Goal: Check status: Check status

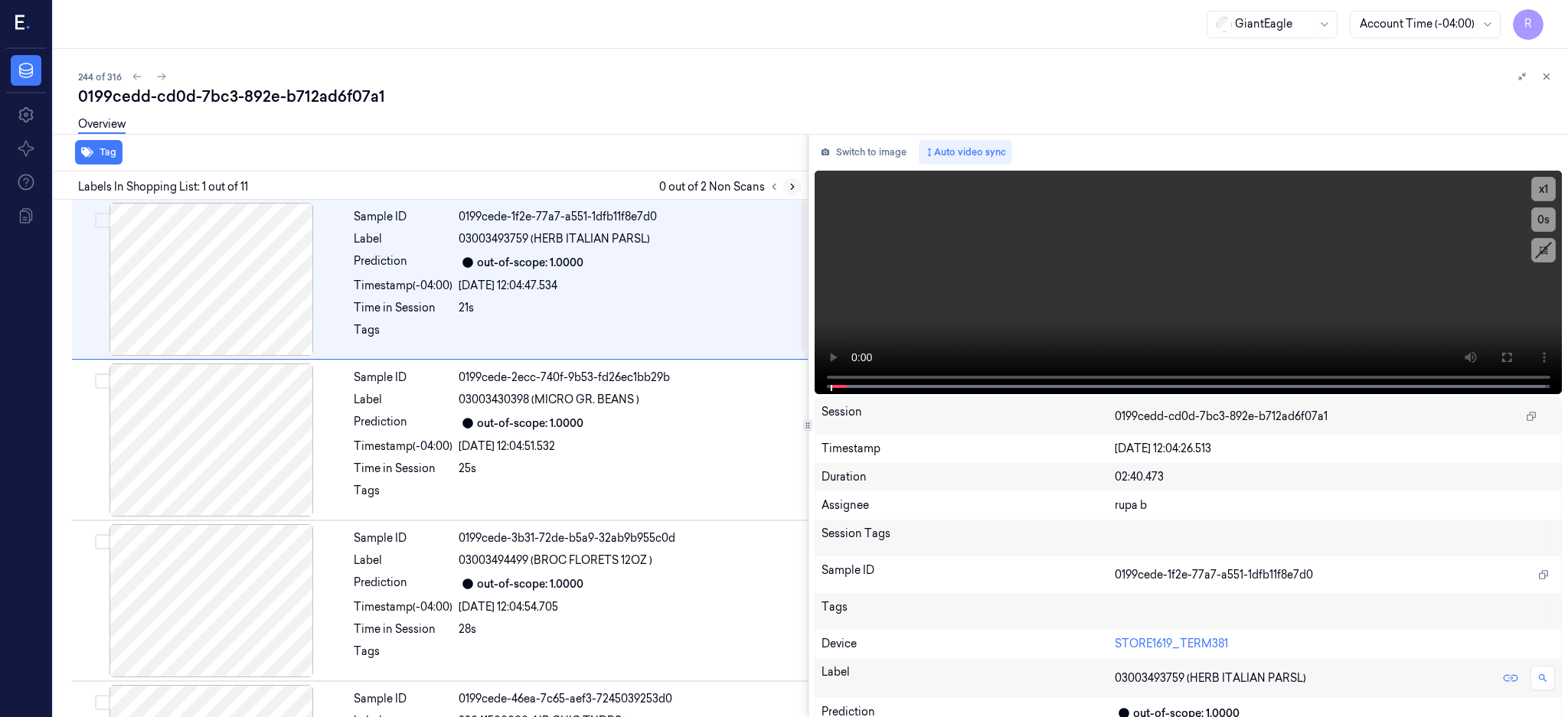
click at [798, 188] on icon at bounding box center [792, 186] width 10 height 10
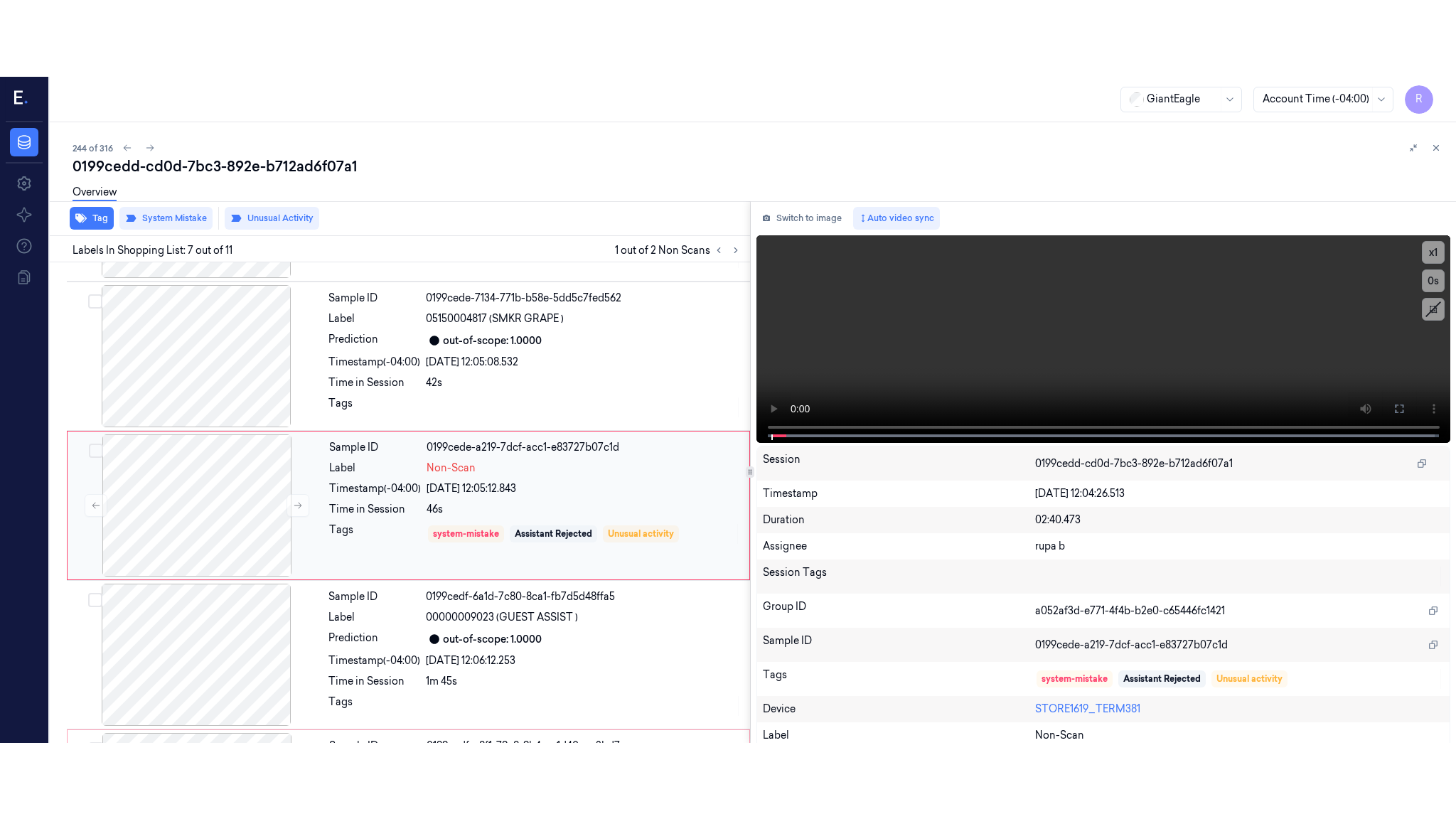
scroll to position [729, 0]
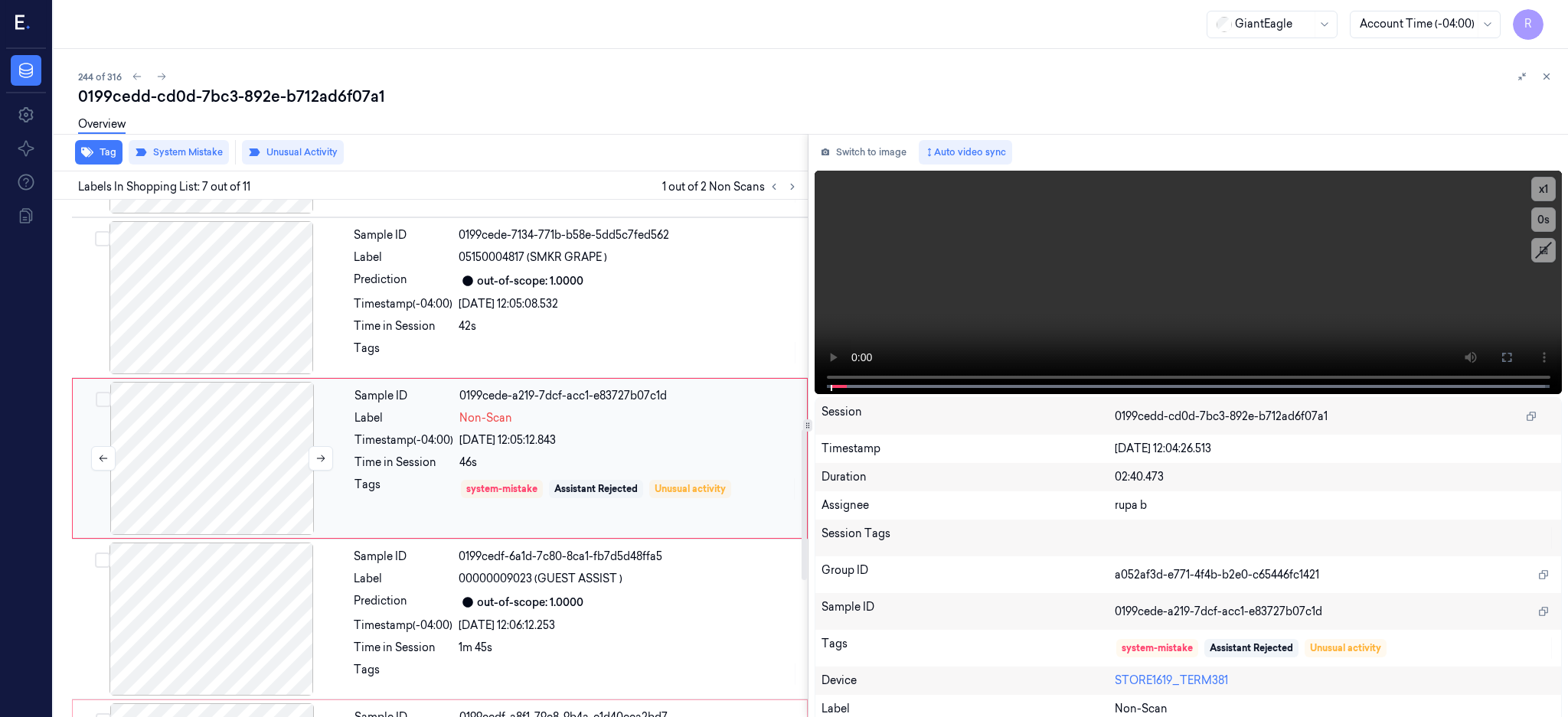
click at [240, 414] on div at bounding box center [212, 458] width 272 height 153
click at [217, 444] on div at bounding box center [212, 458] width 272 height 153
click at [1520, 365] on button at bounding box center [1508, 357] width 25 height 25
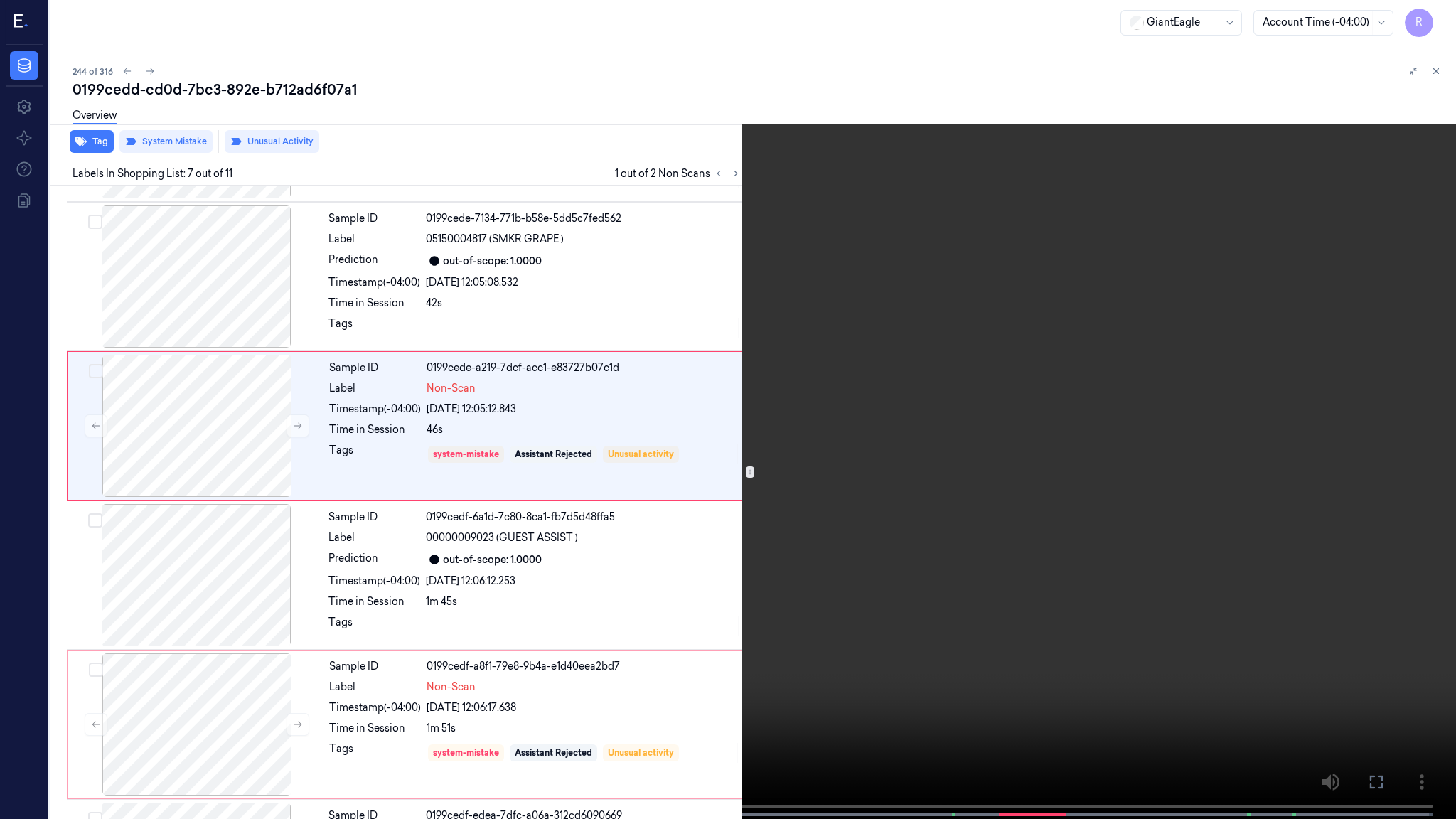
click at [884, 429] on video at bounding box center [728, 411] width 1456 height 823
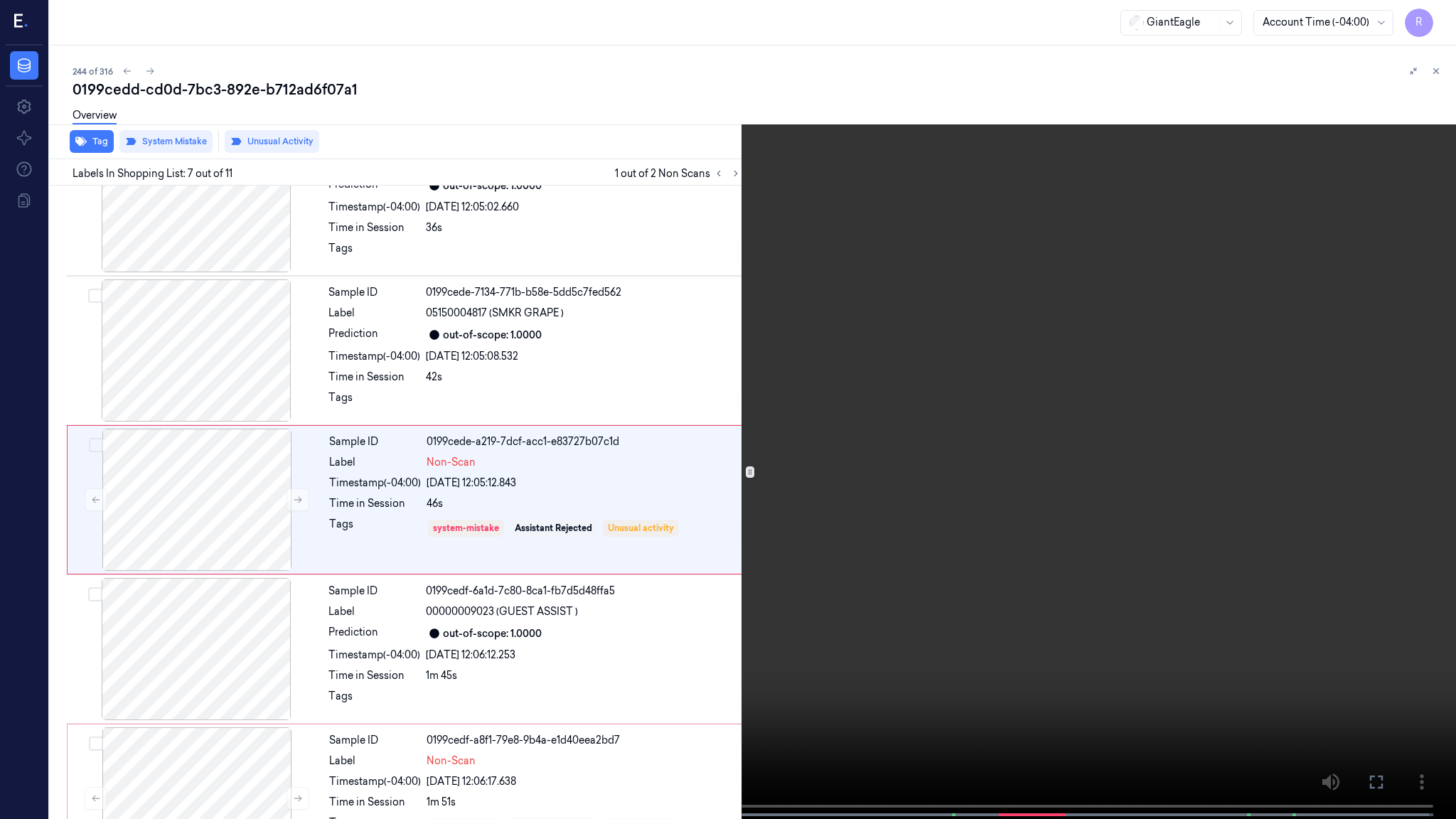
scroll to position [653, 0]
click at [346, 665] on span at bounding box center [347, 815] width 2 height 7
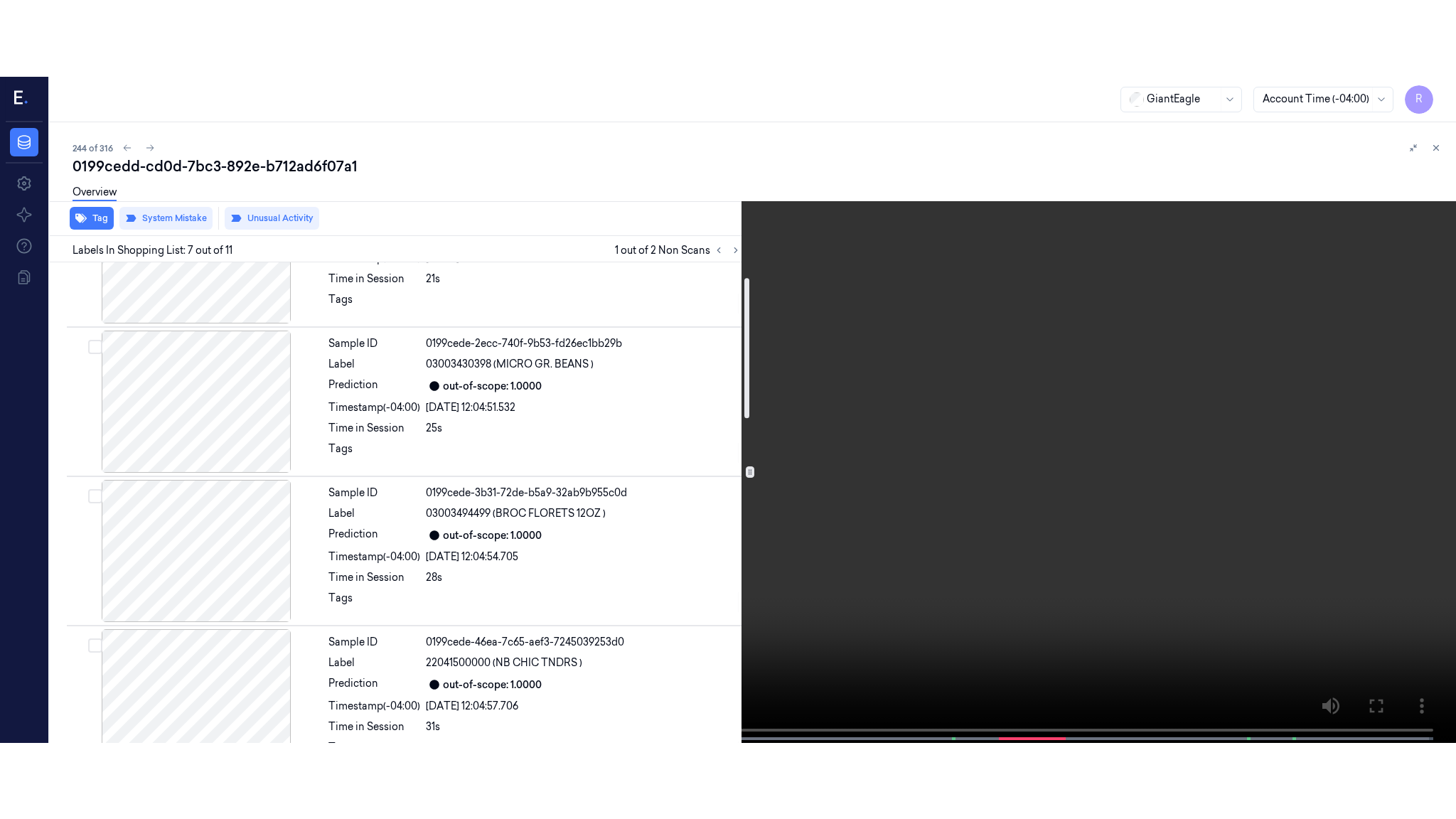
scroll to position [0, 0]
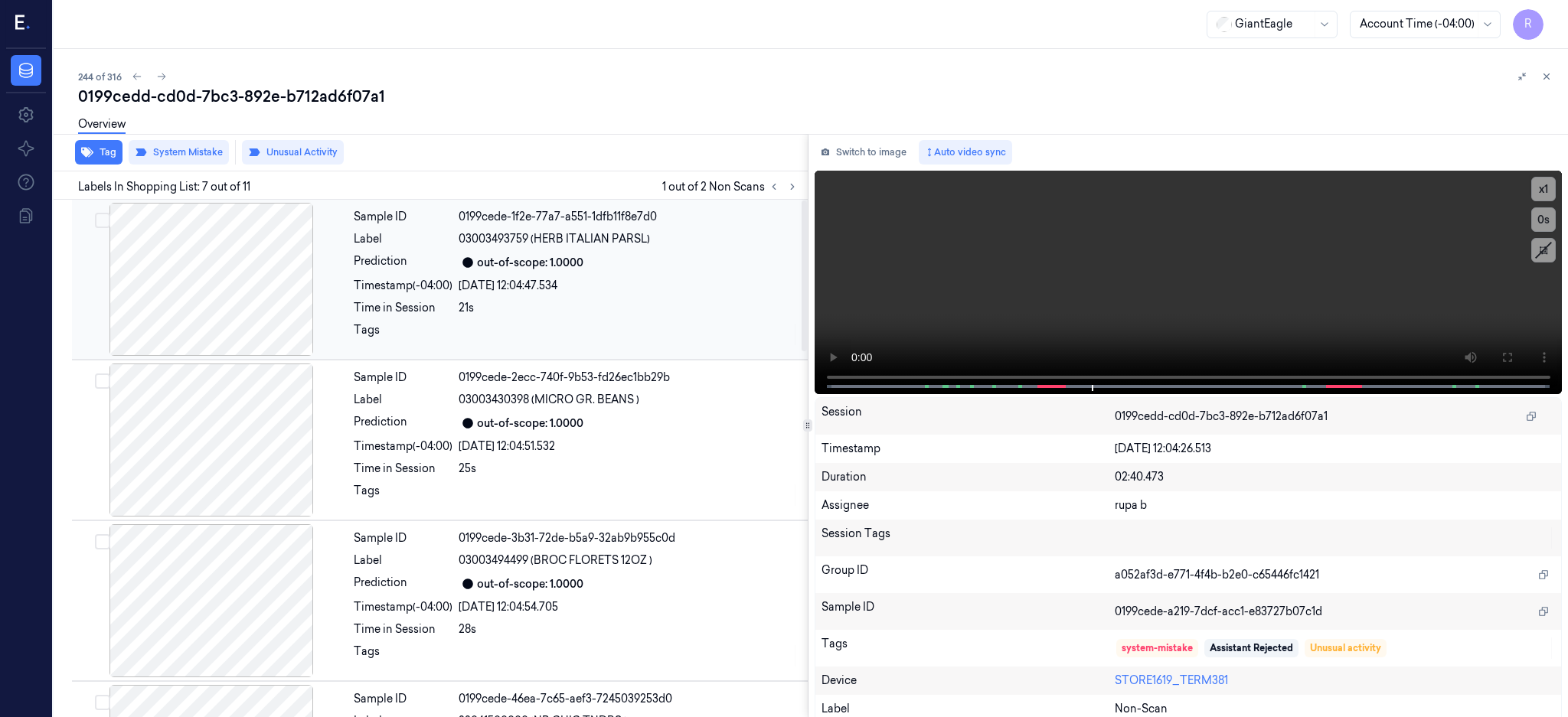
click at [218, 300] on div at bounding box center [211, 280] width 272 height 153
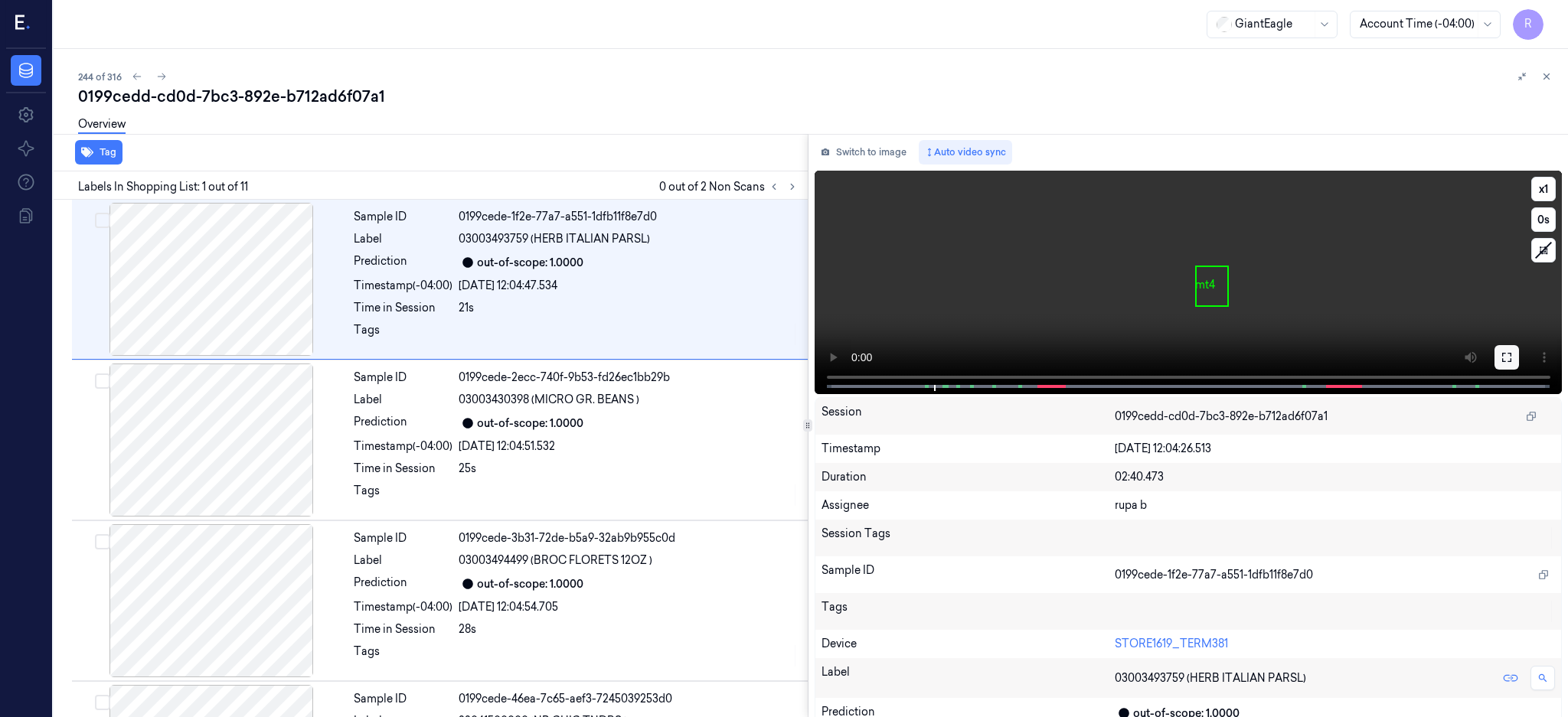
click at [1513, 353] on icon at bounding box center [1507, 357] width 12 height 12
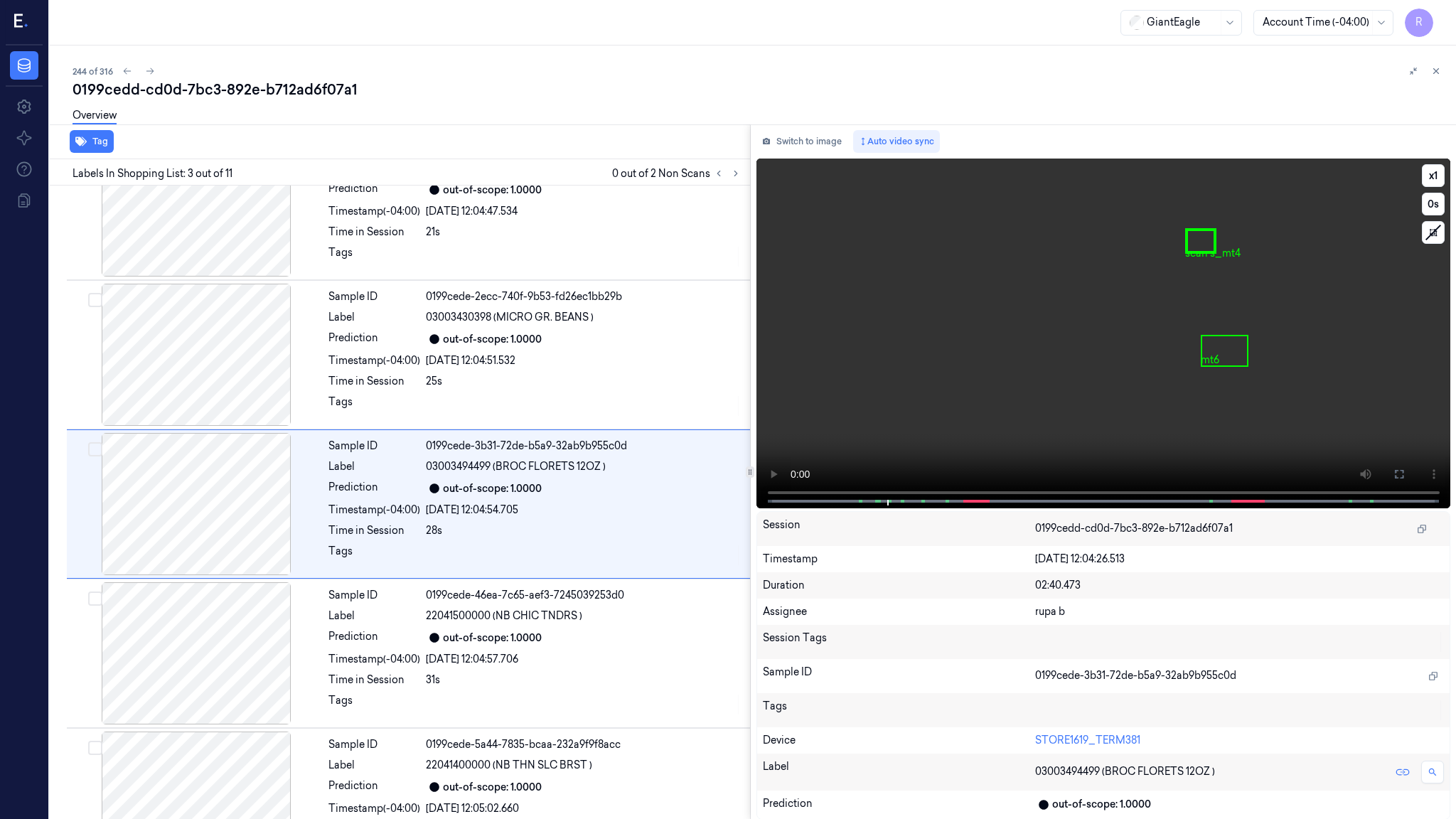
scroll to position [54, 0]
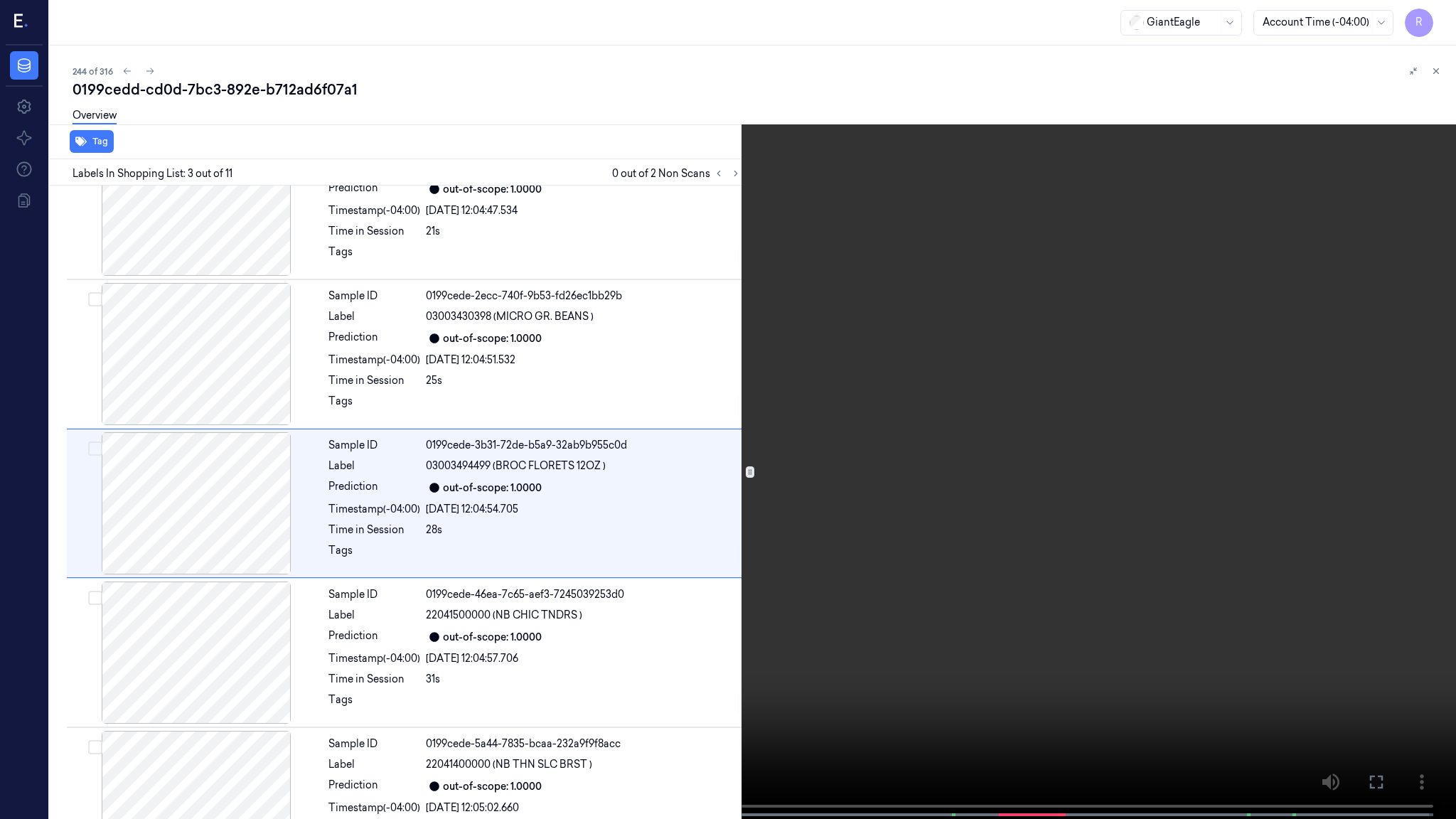
click at [979, 490] on video at bounding box center [728, 411] width 1456 height 823
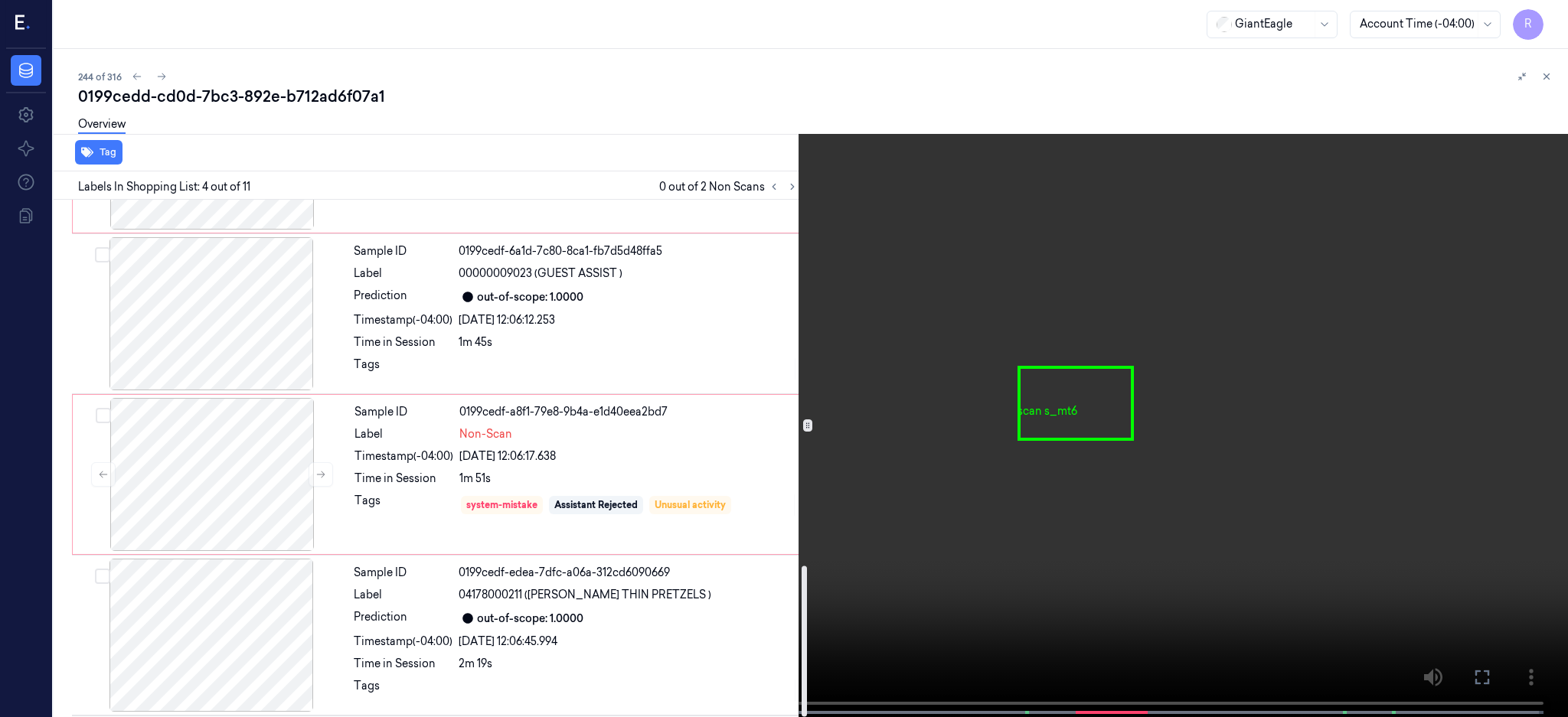
scroll to position [1255, 0]
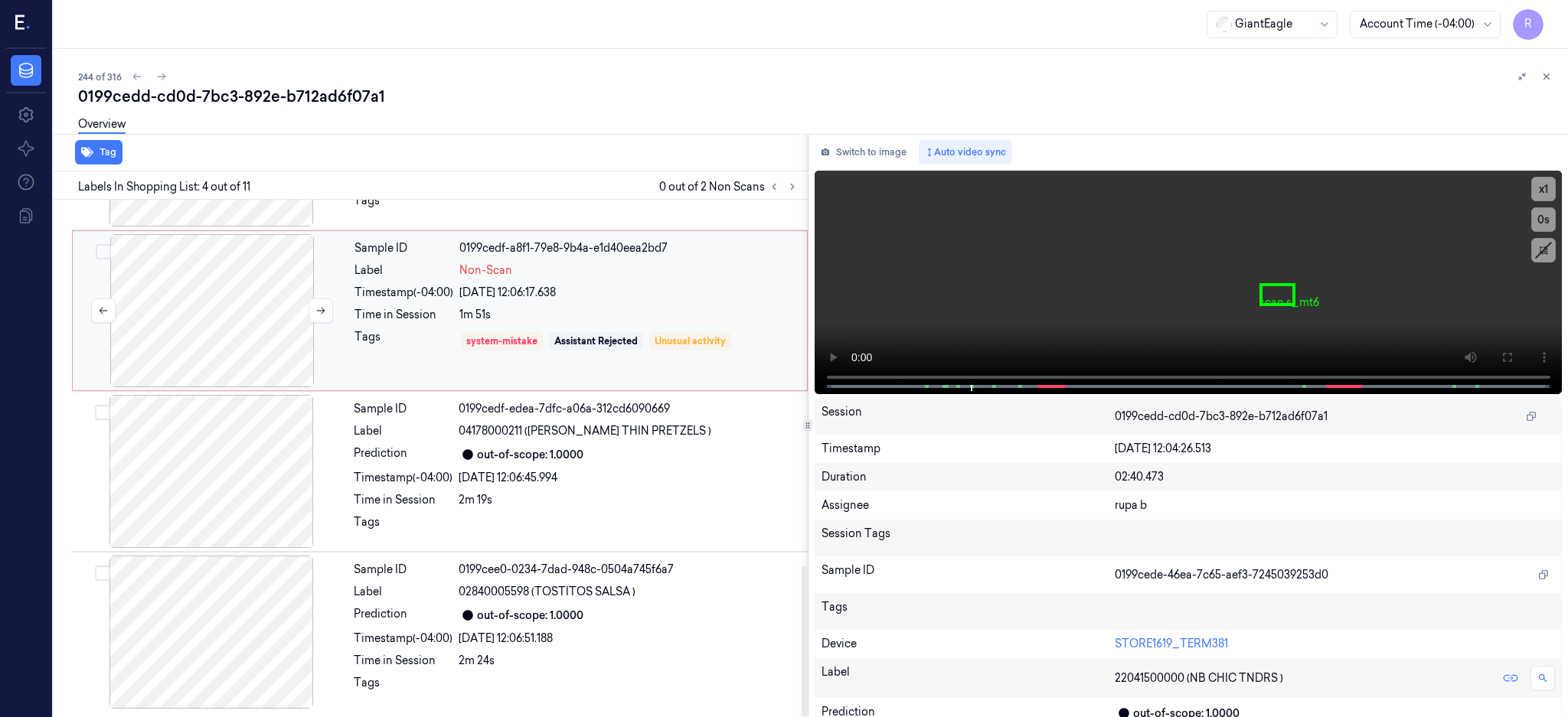
click at [256, 305] on div at bounding box center [212, 311] width 272 height 153
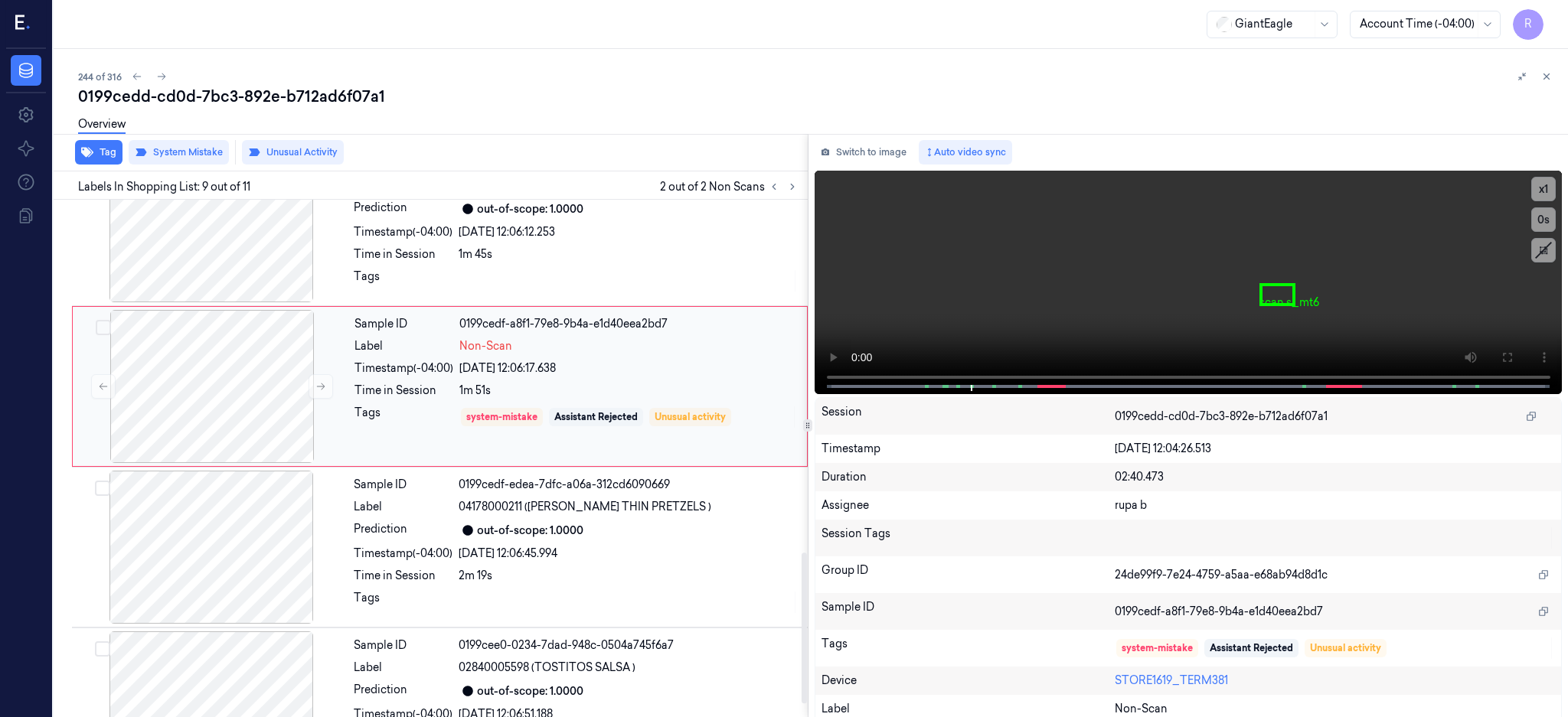
scroll to position [1208, 0]
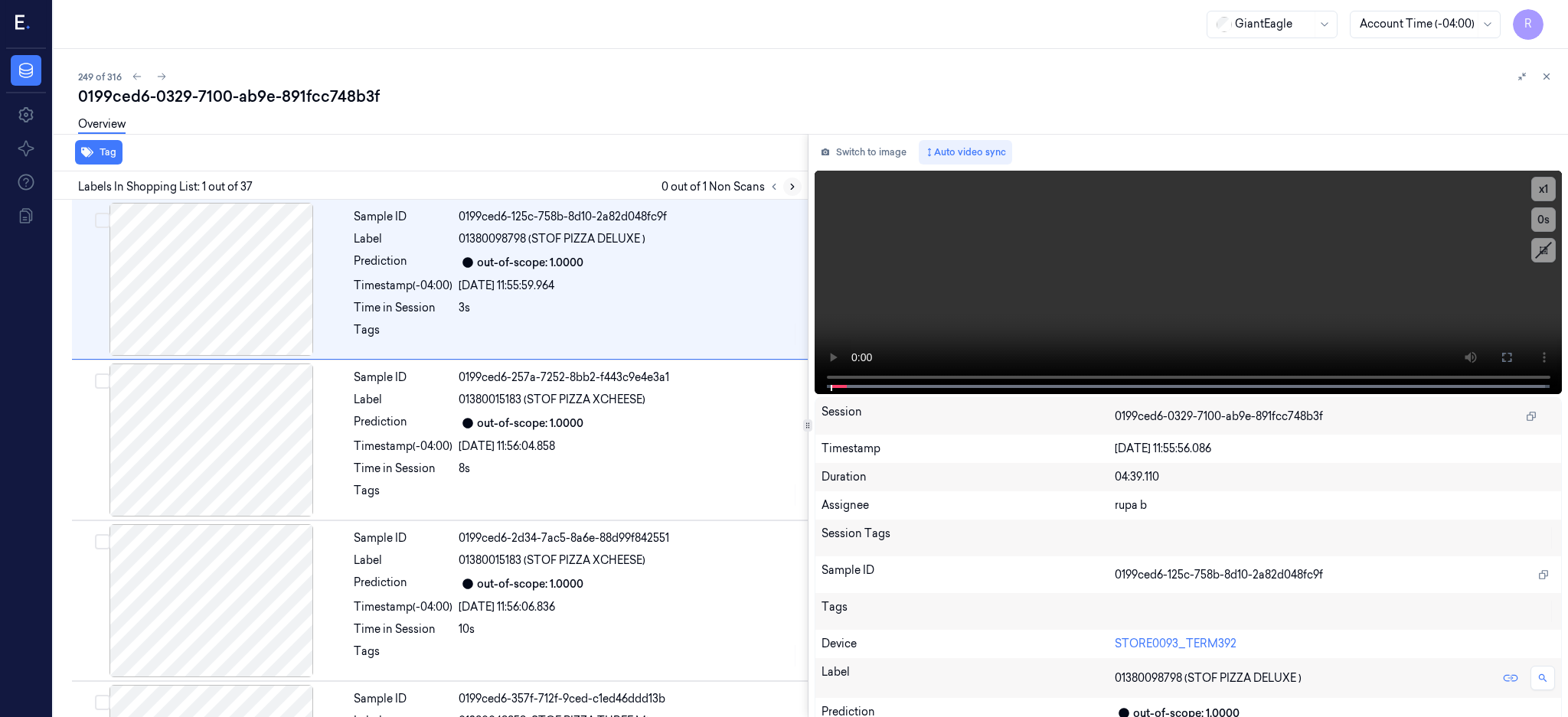
click at [794, 185] on icon at bounding box center [792, 187] width 3 height 6
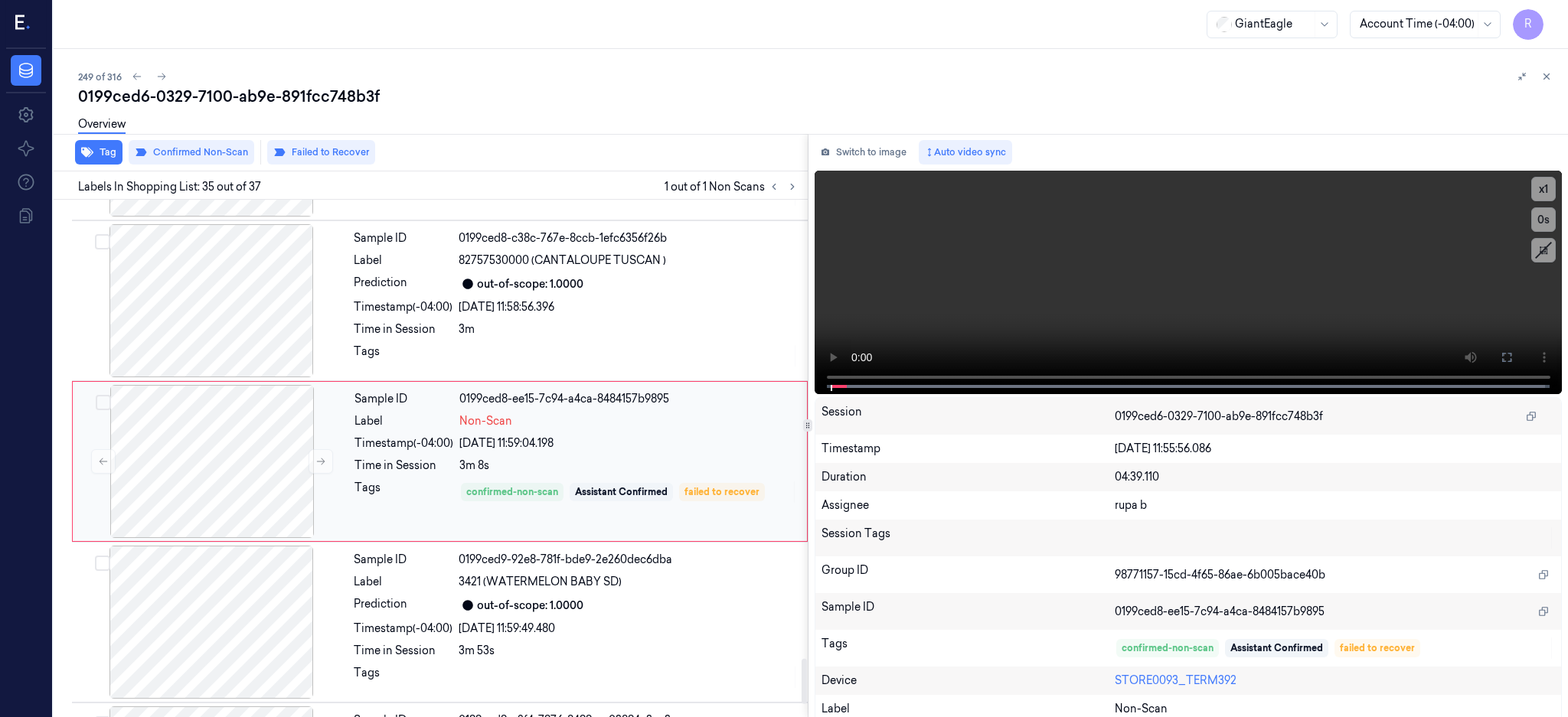
scroll to position [5288, 0]
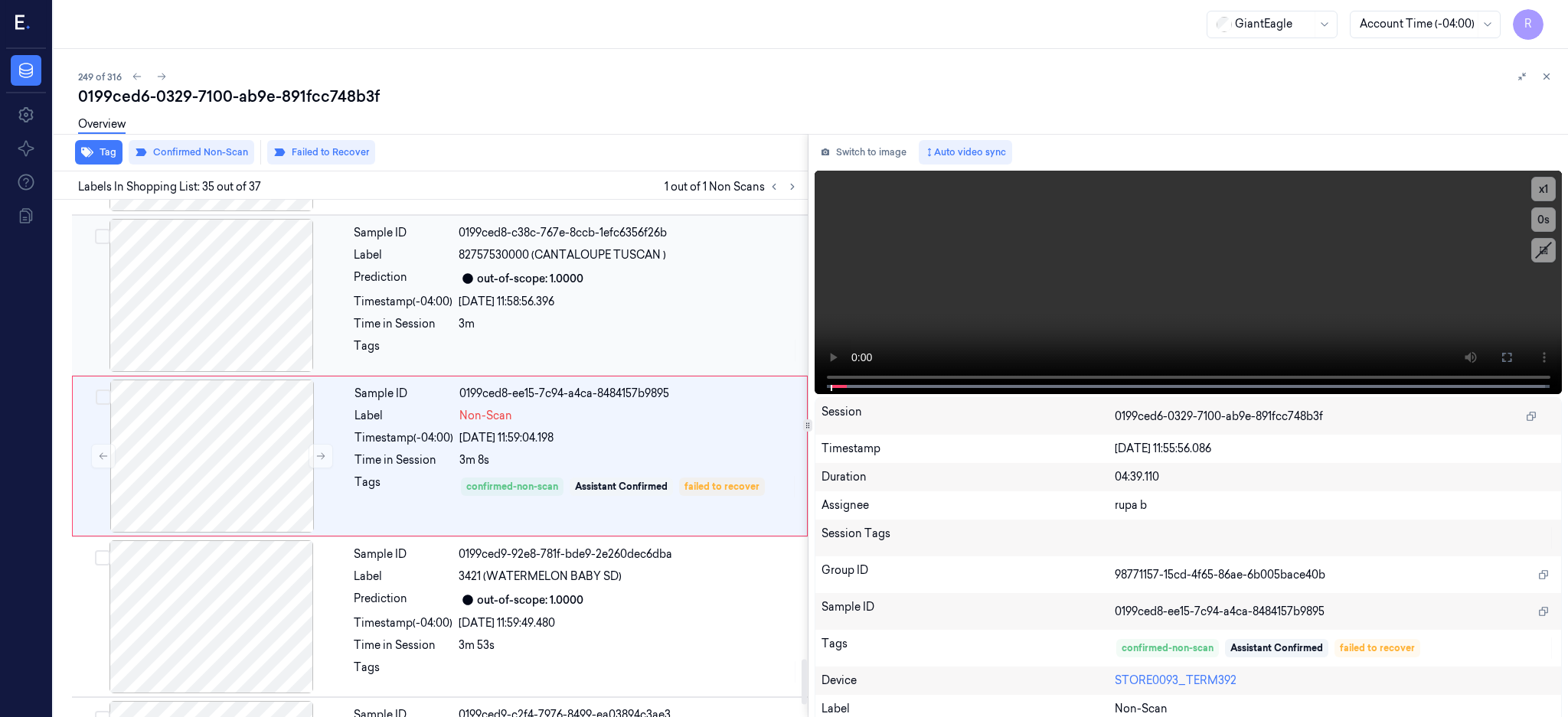
click at [227, 325] on div at bounding box center [211, 296] width 272 height 153
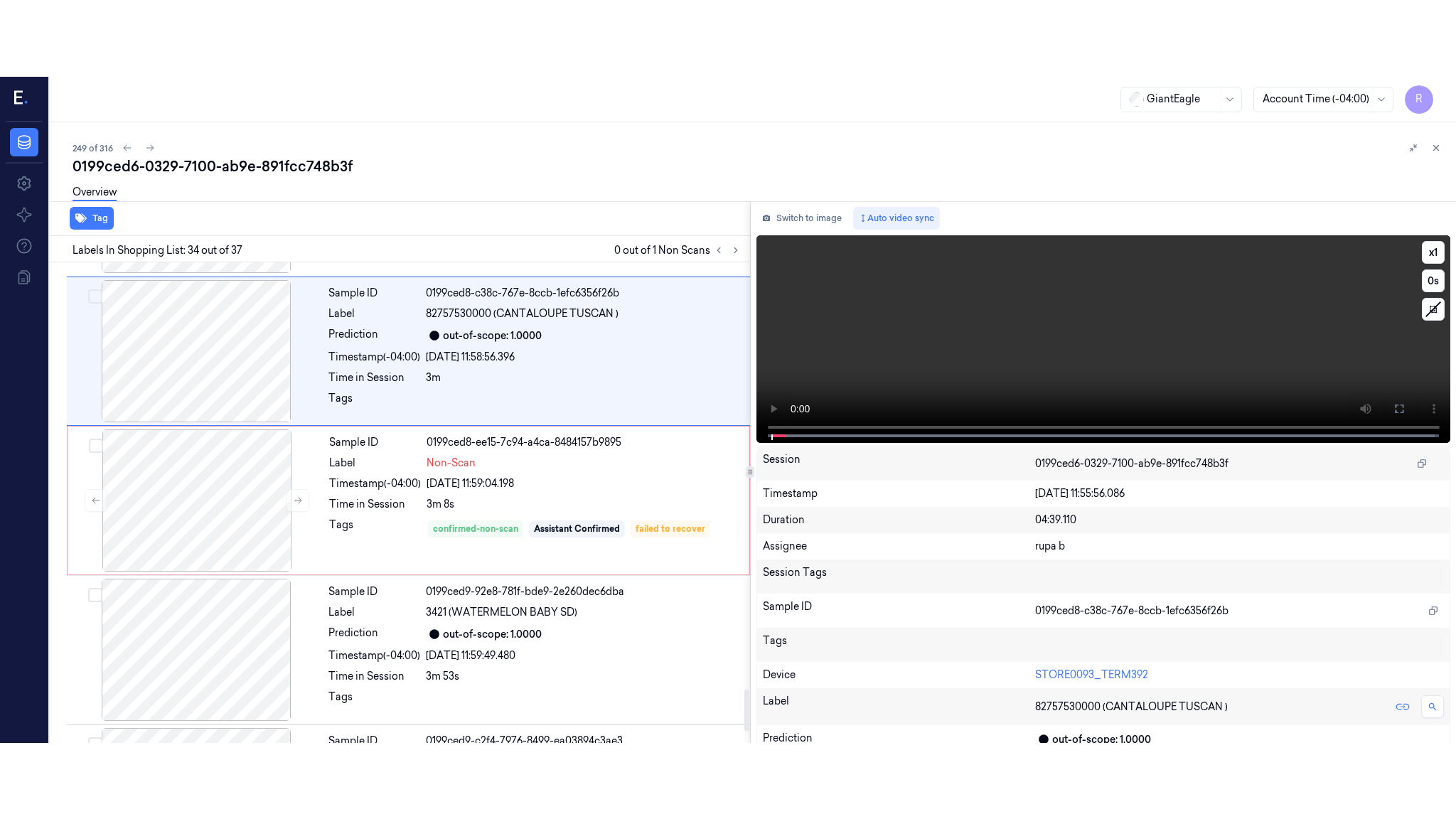
scroll to position [4765, 0]
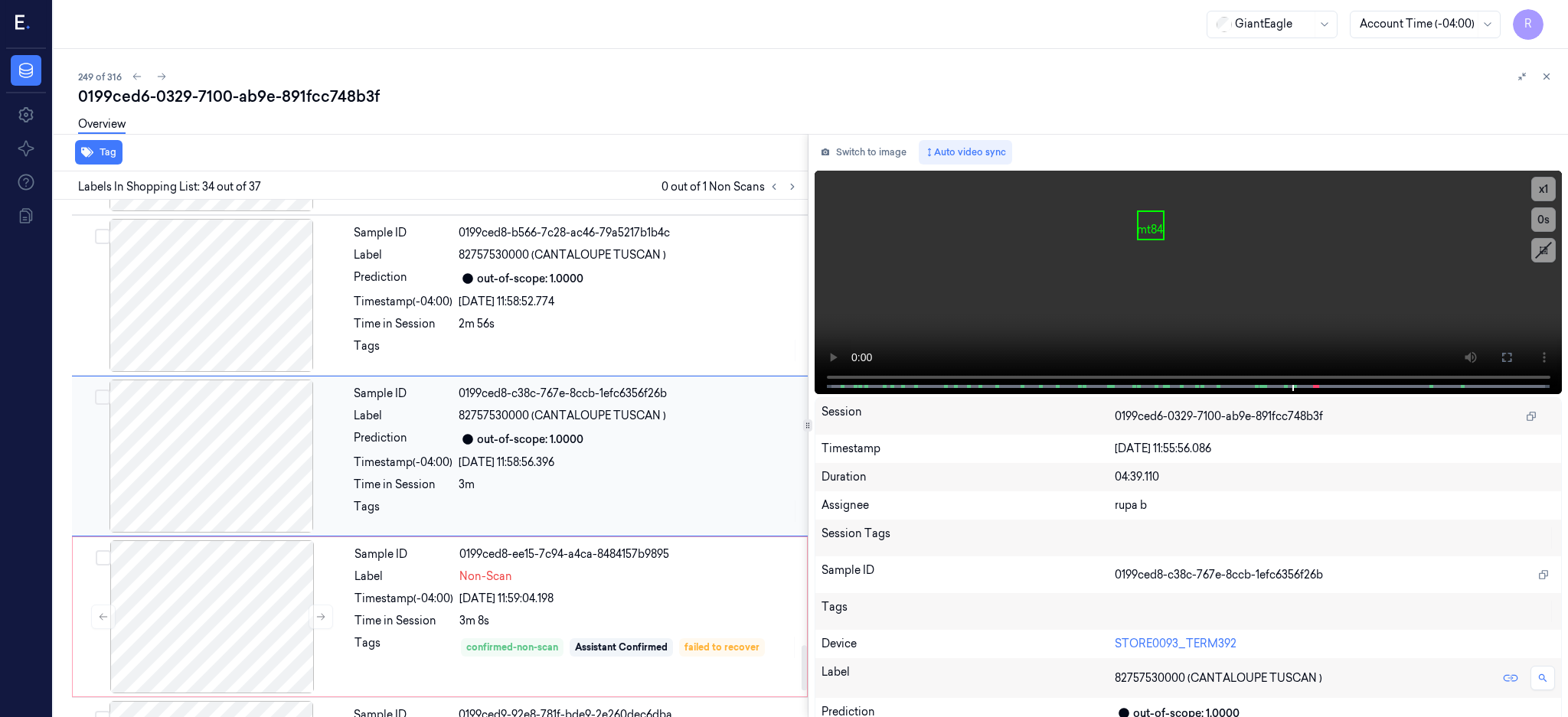
click at [242, 450] on div at bounding box center [211, 456] width 272 height 153
drag, startPoint x: 1556, startPoint y: 353, endPoint x: 1367, endPoint y: 370, distance: 189.8
click at [1513, 353] on icon at bounding box center [1507, 357] width 12 height 12
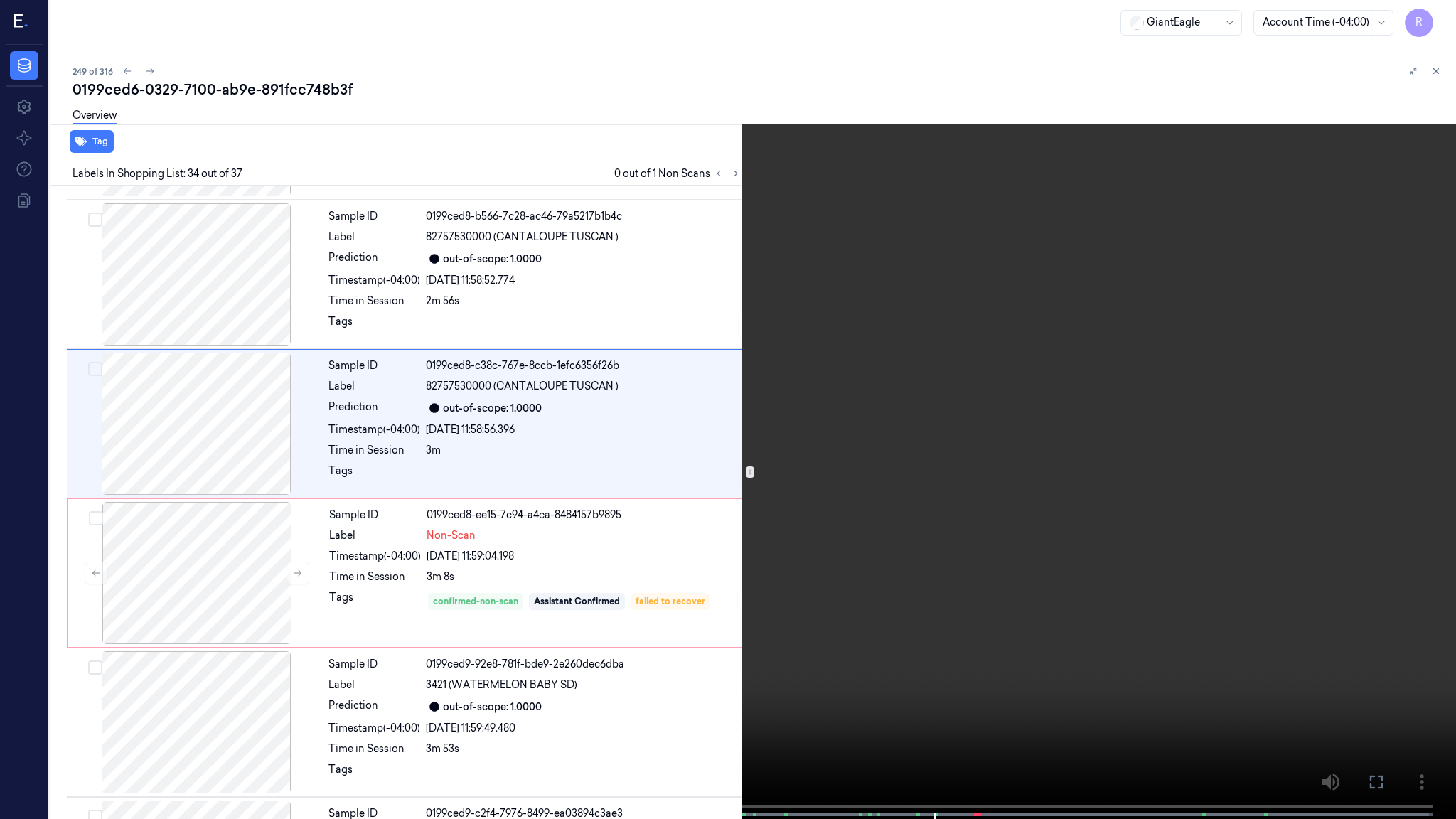
click at [996, 364] on video at bounding box center [728, 411] width 1456 height 823
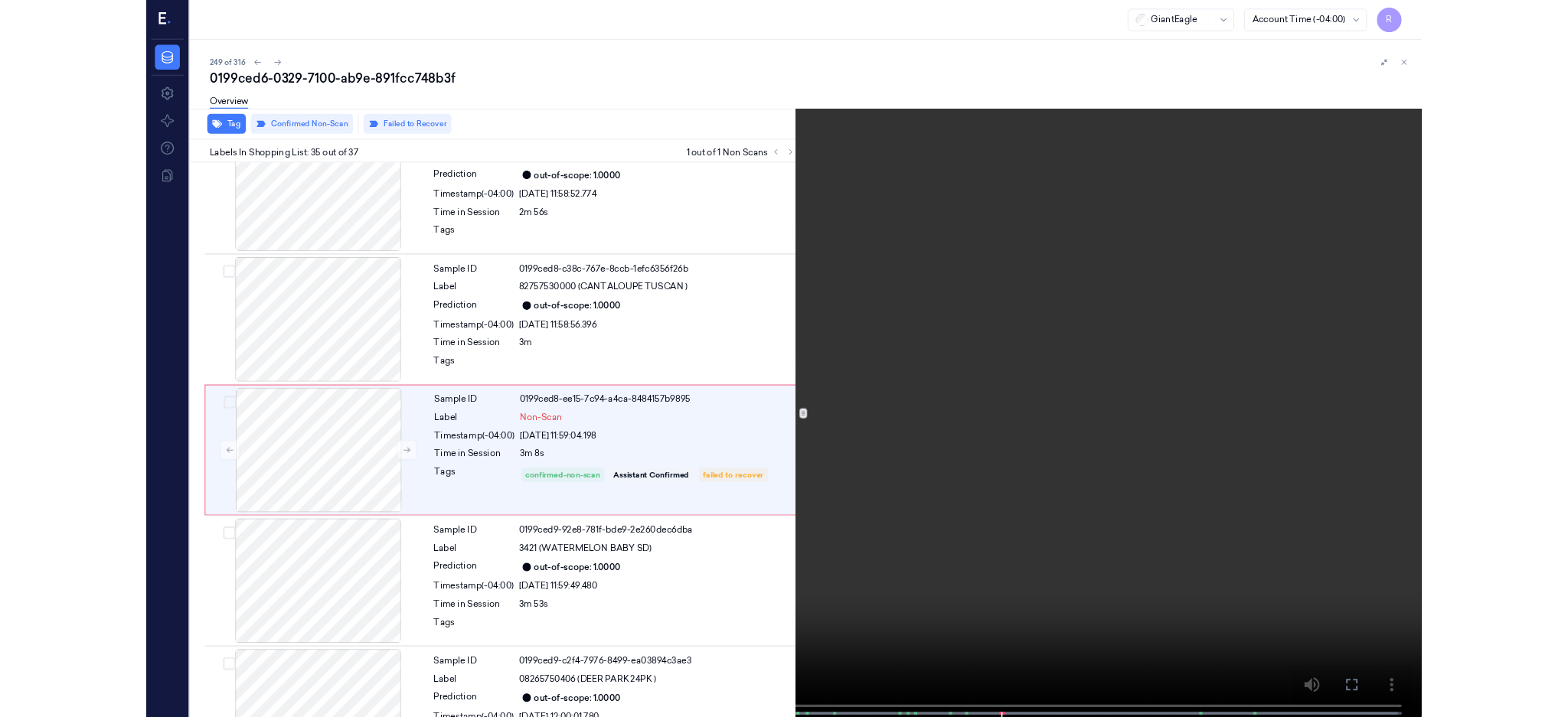
scroll to position [5206, 0]
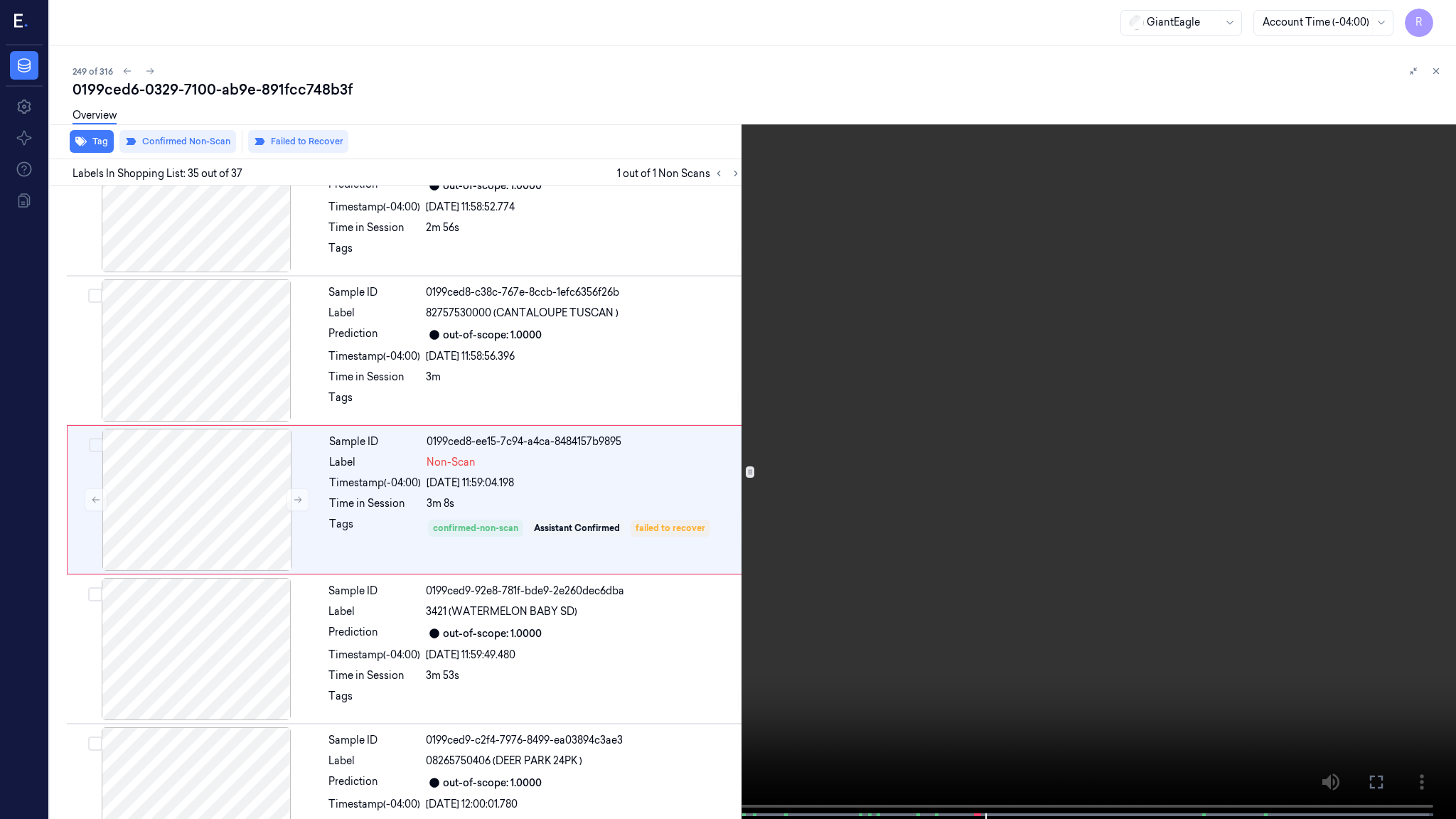
click at [1055, 406] on video at bounding box center [728, 411] width 1456 height 823
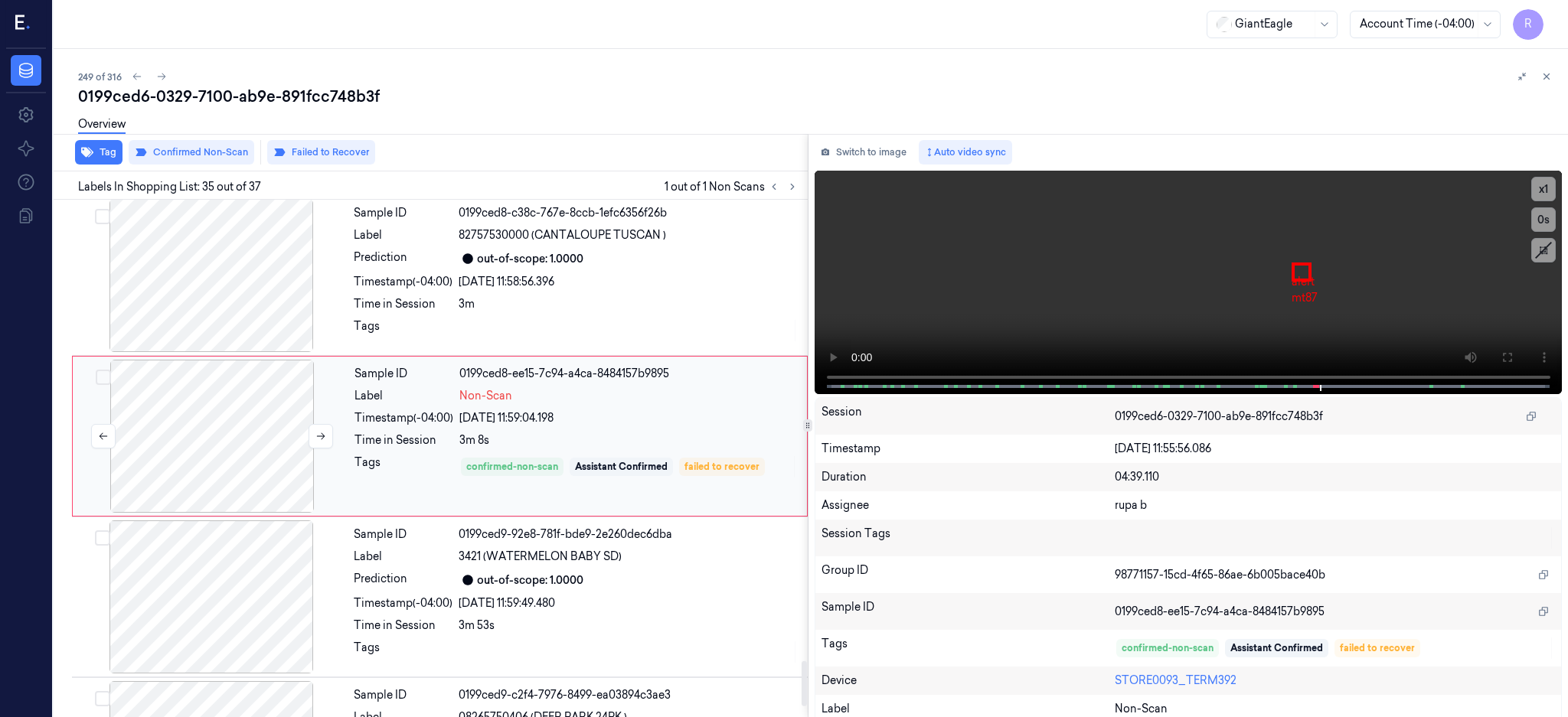
click at [266, 421] on div at bounding box center [212, 436] width 272 height 153
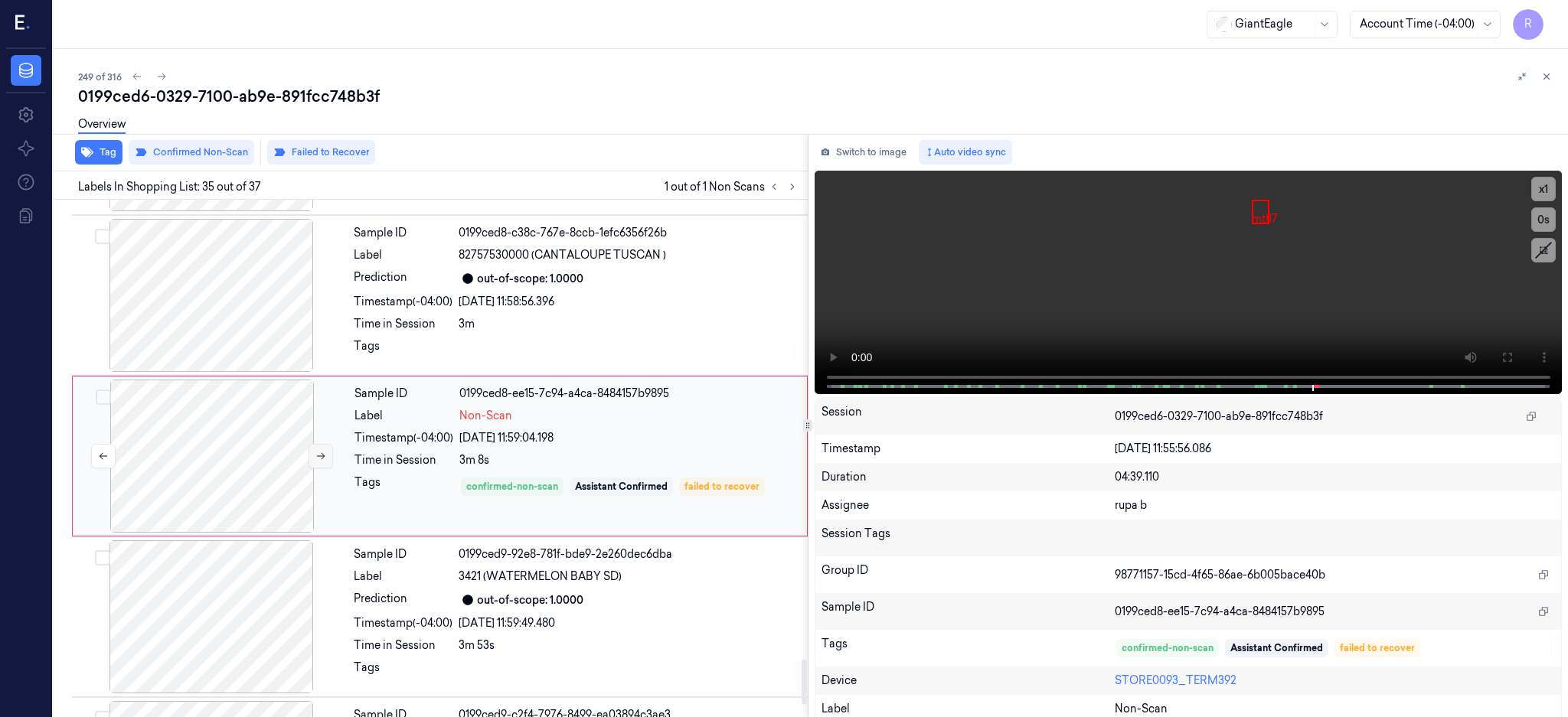
click at [319, 452] on icon at bounding box center [320, 455] width 10 height 10
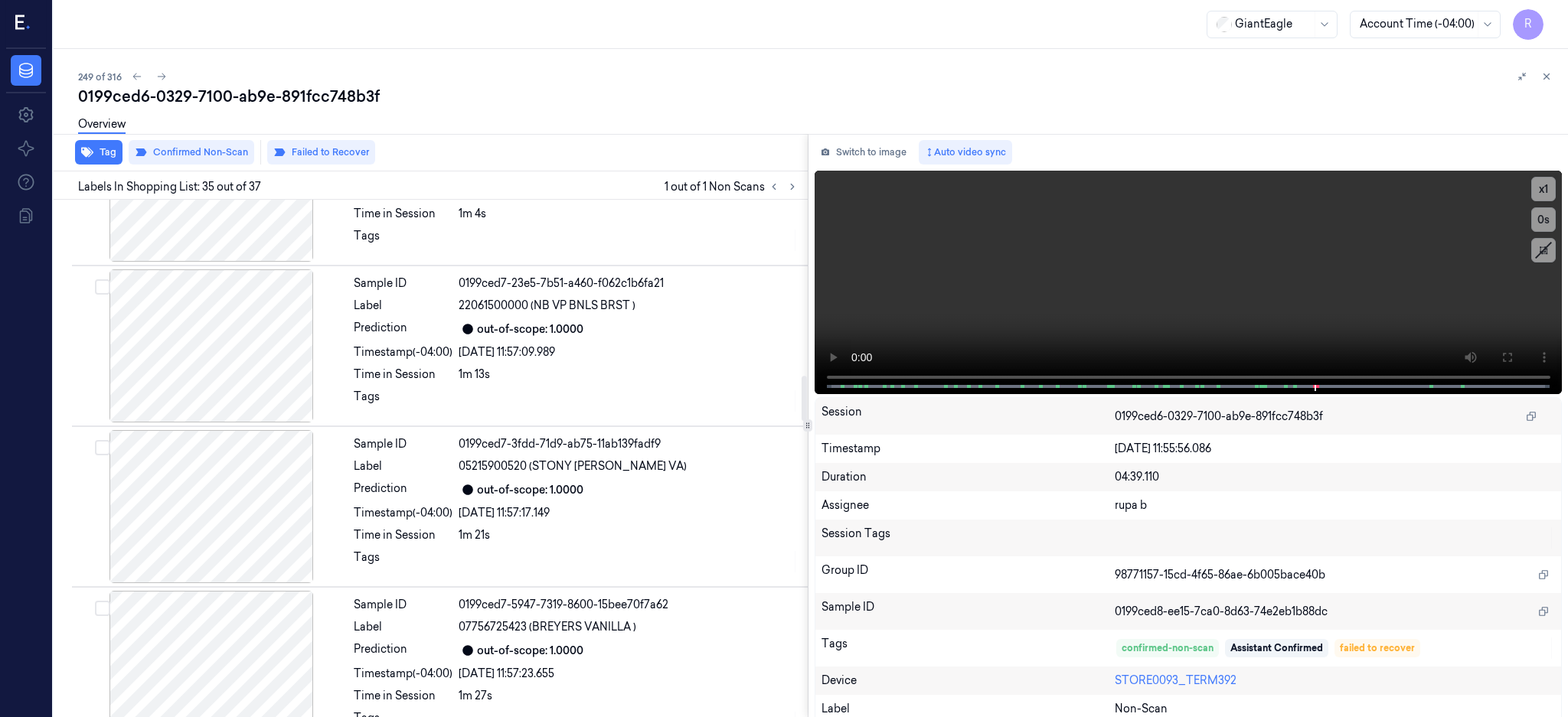
scroll to position [1921, 0]
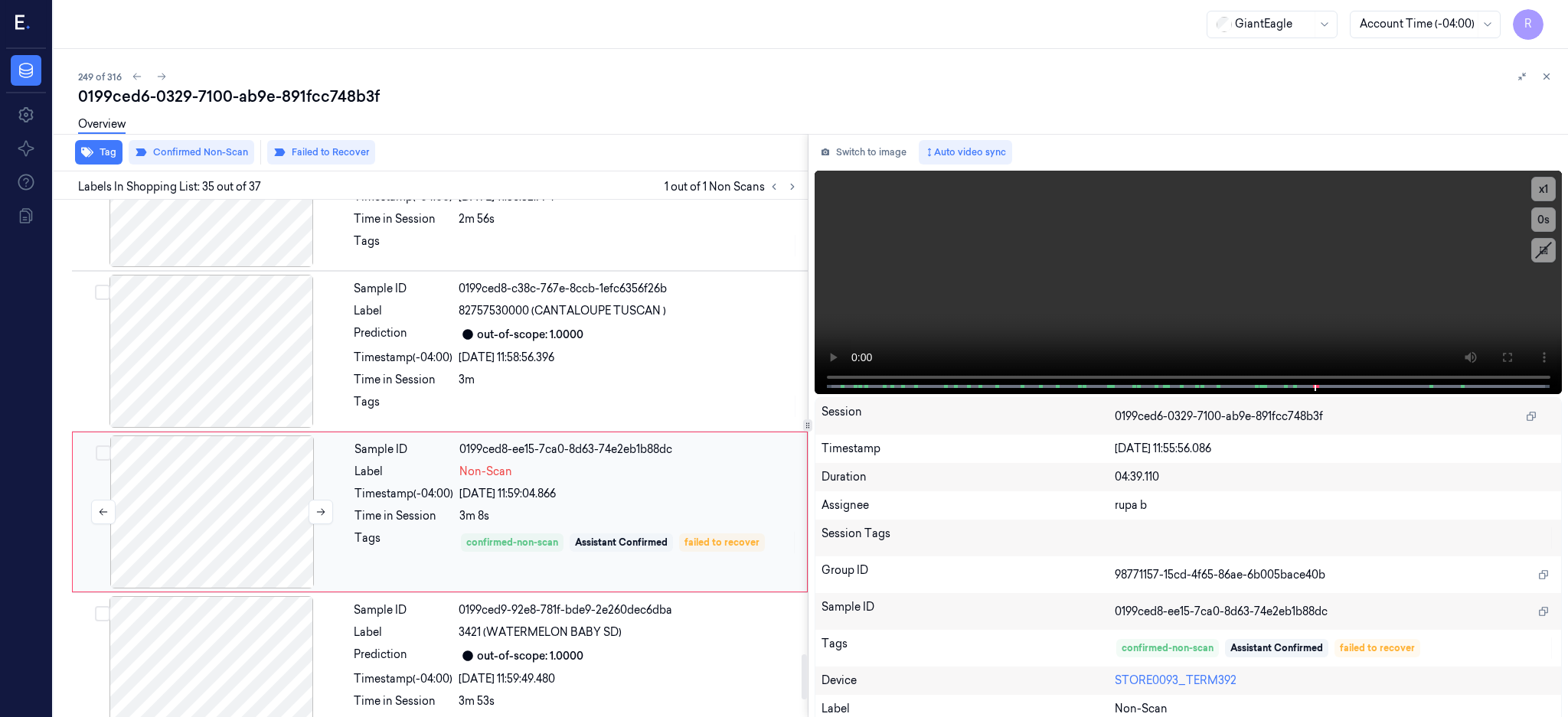
click at [230, 506] on div at bounding box center [212, 512] width 272 height 153
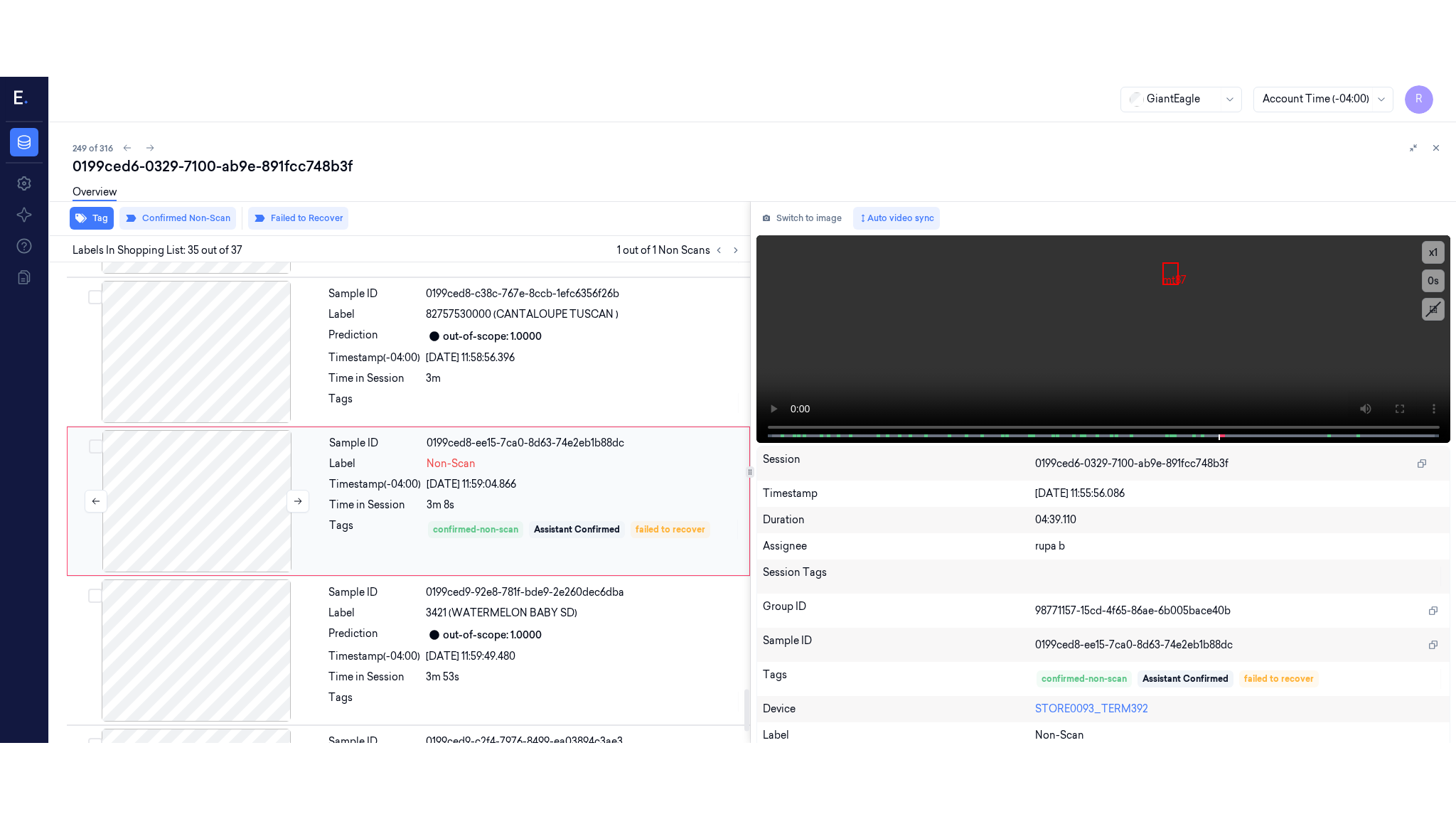
scroll to position [4914, 0]
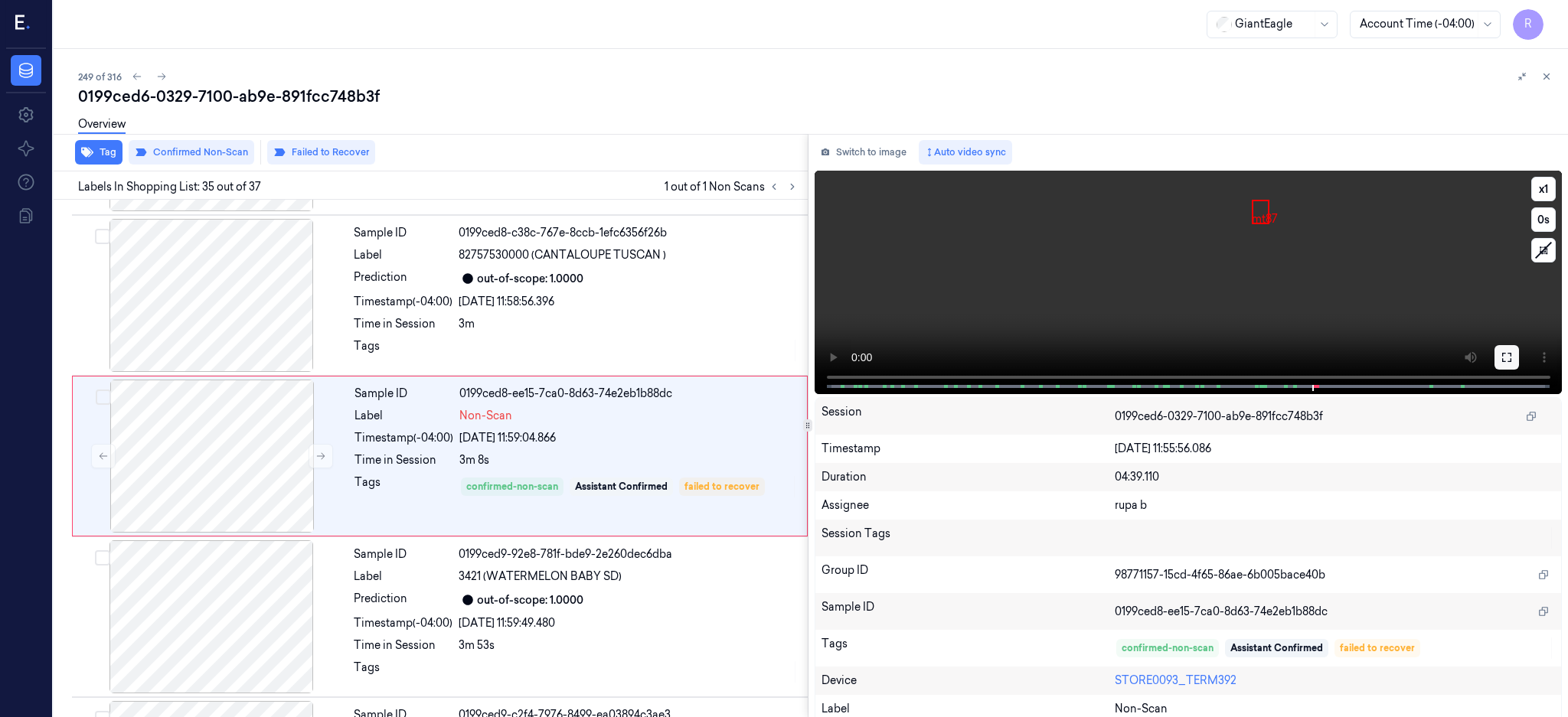
click at [1520, 356] on button at bounding box center [1508, 357] width 25 height 25
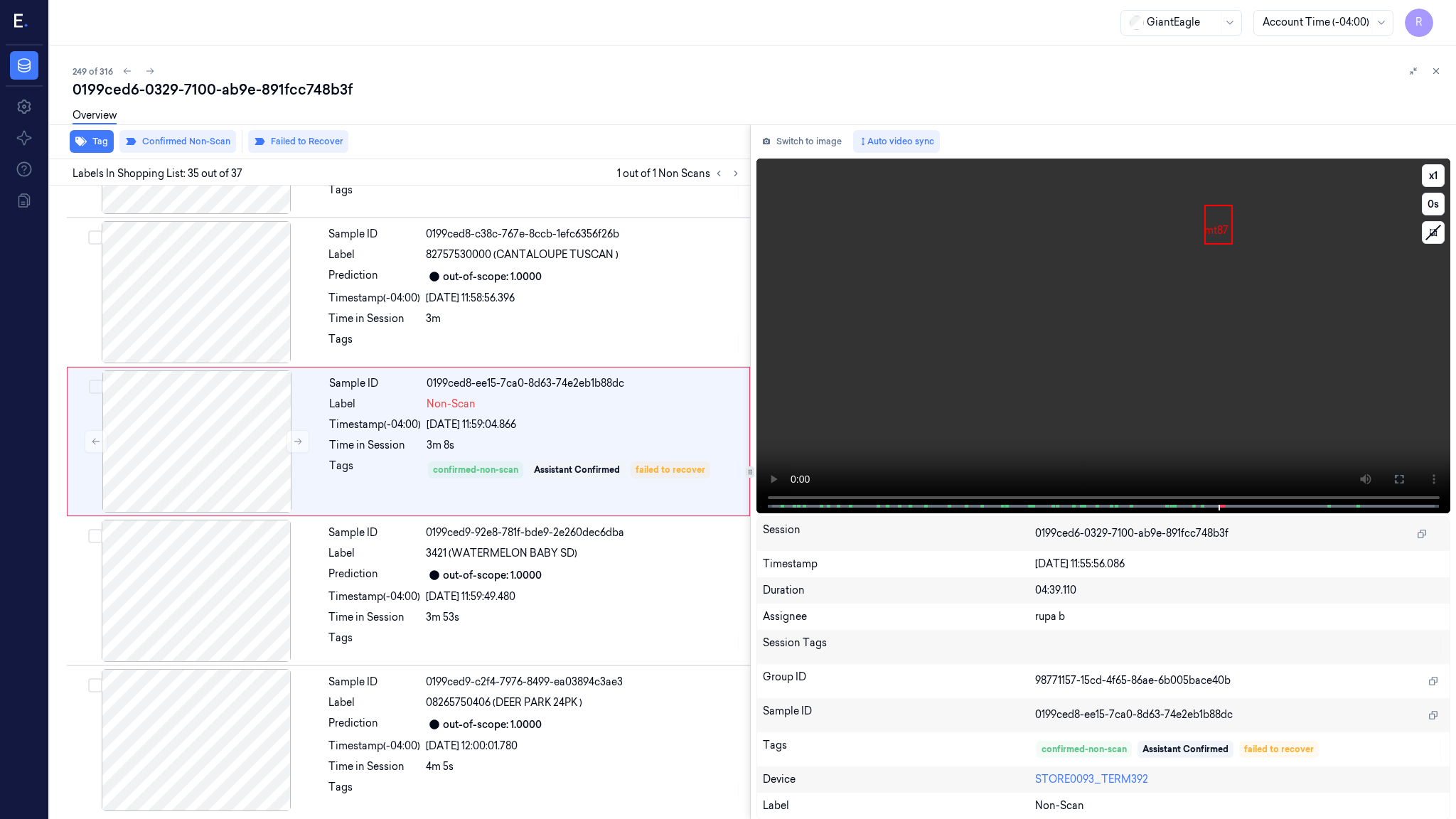
scroll to position [4900, 0]
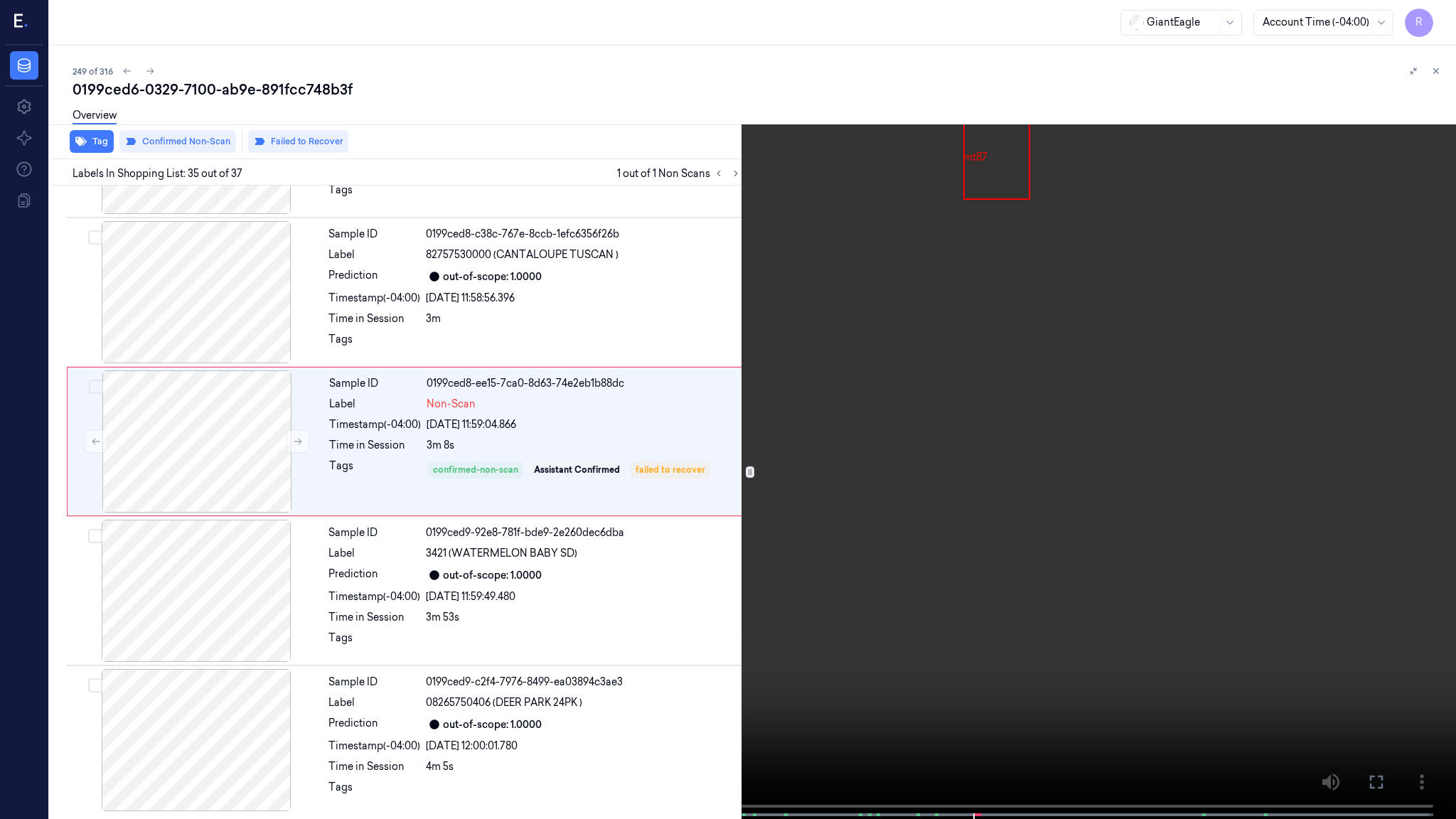
click at [1072, 413] on video at bounding box center [728, 411] width 1456 height 823
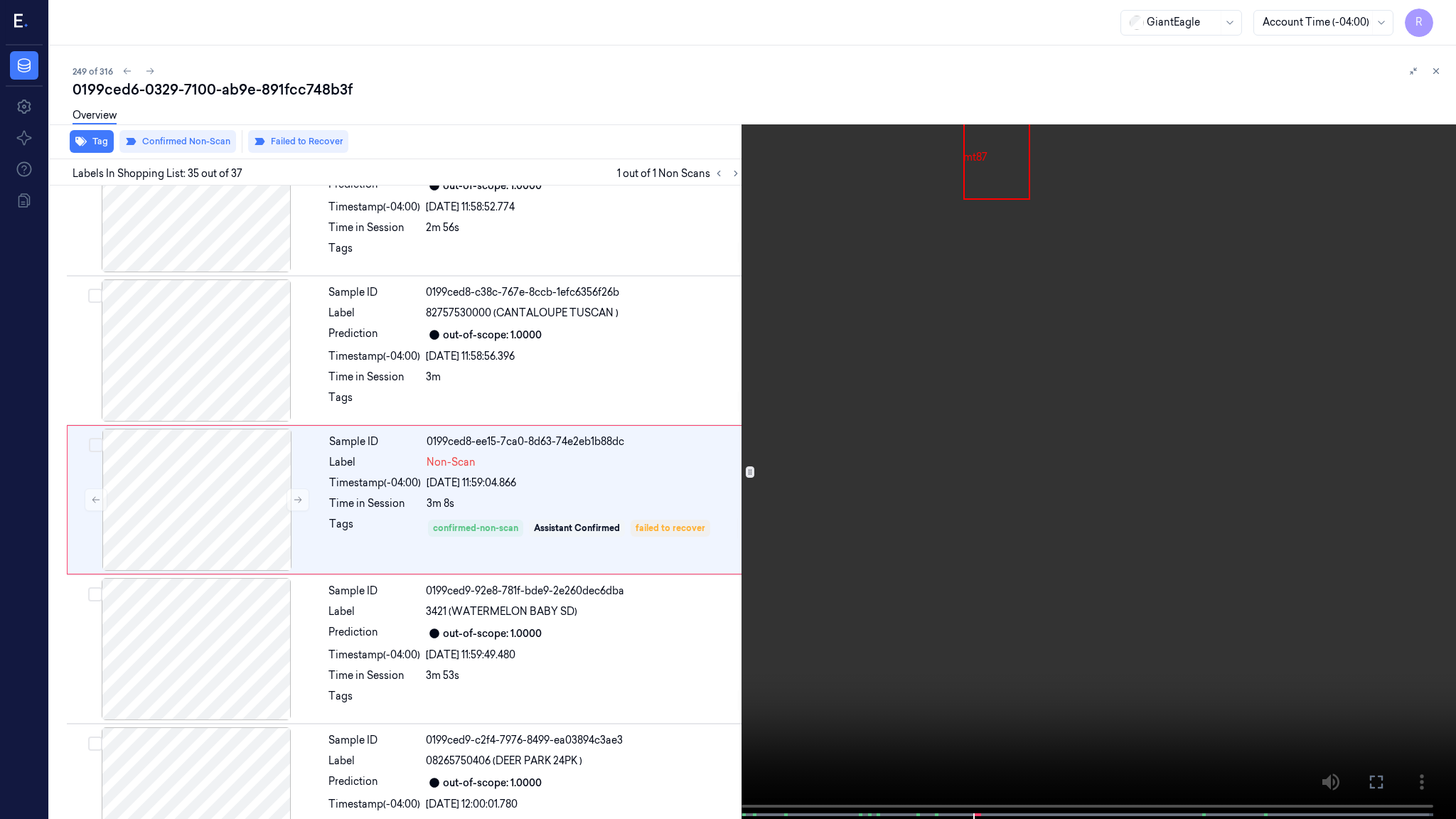
click at [1072, 413] on video at bounding box center [728, 411] width 1456 height 823
click at [919, 665] on span at bounding box center [920, 815] width 2 height 7
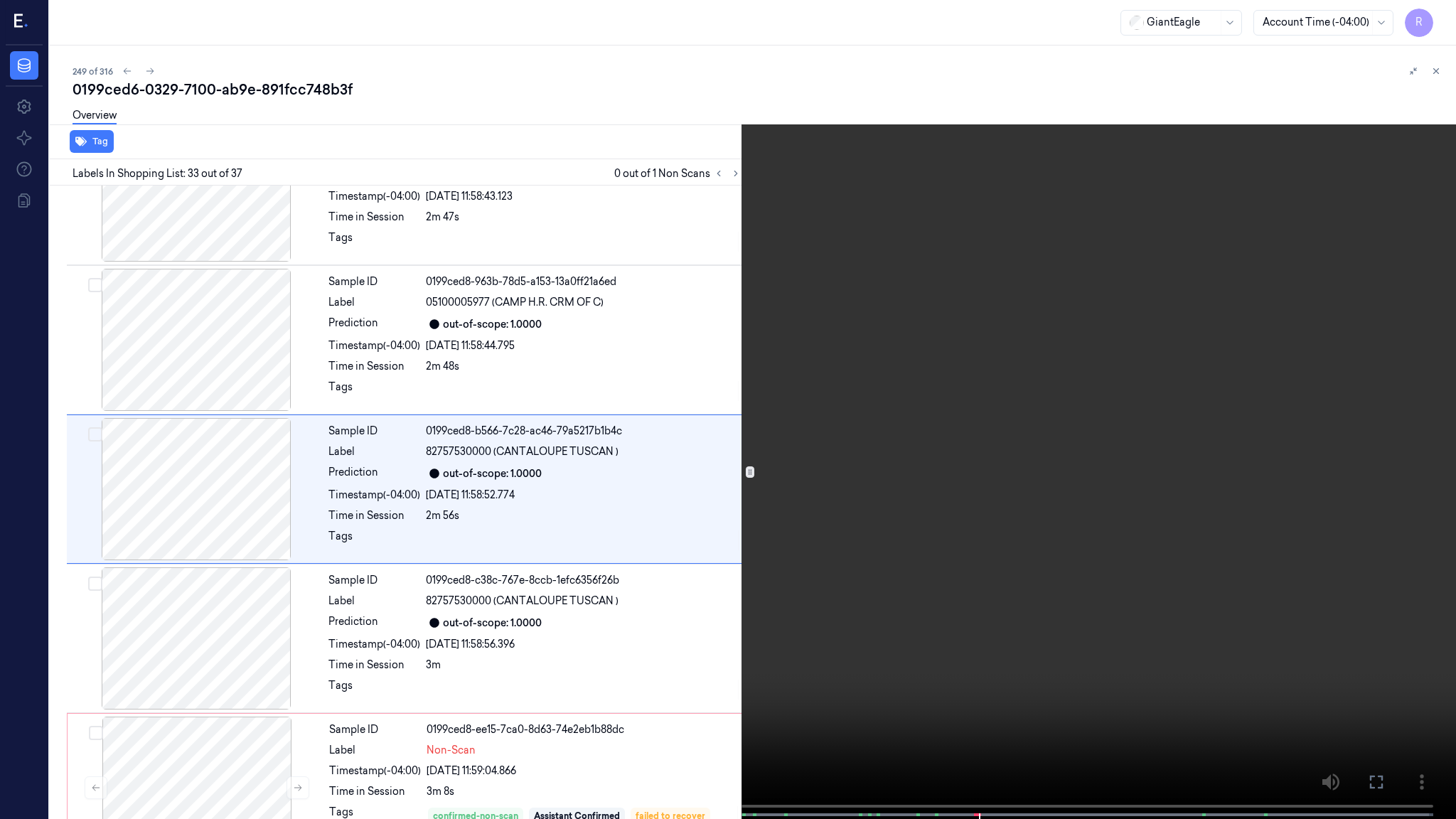
scroll to position [4538, 0]
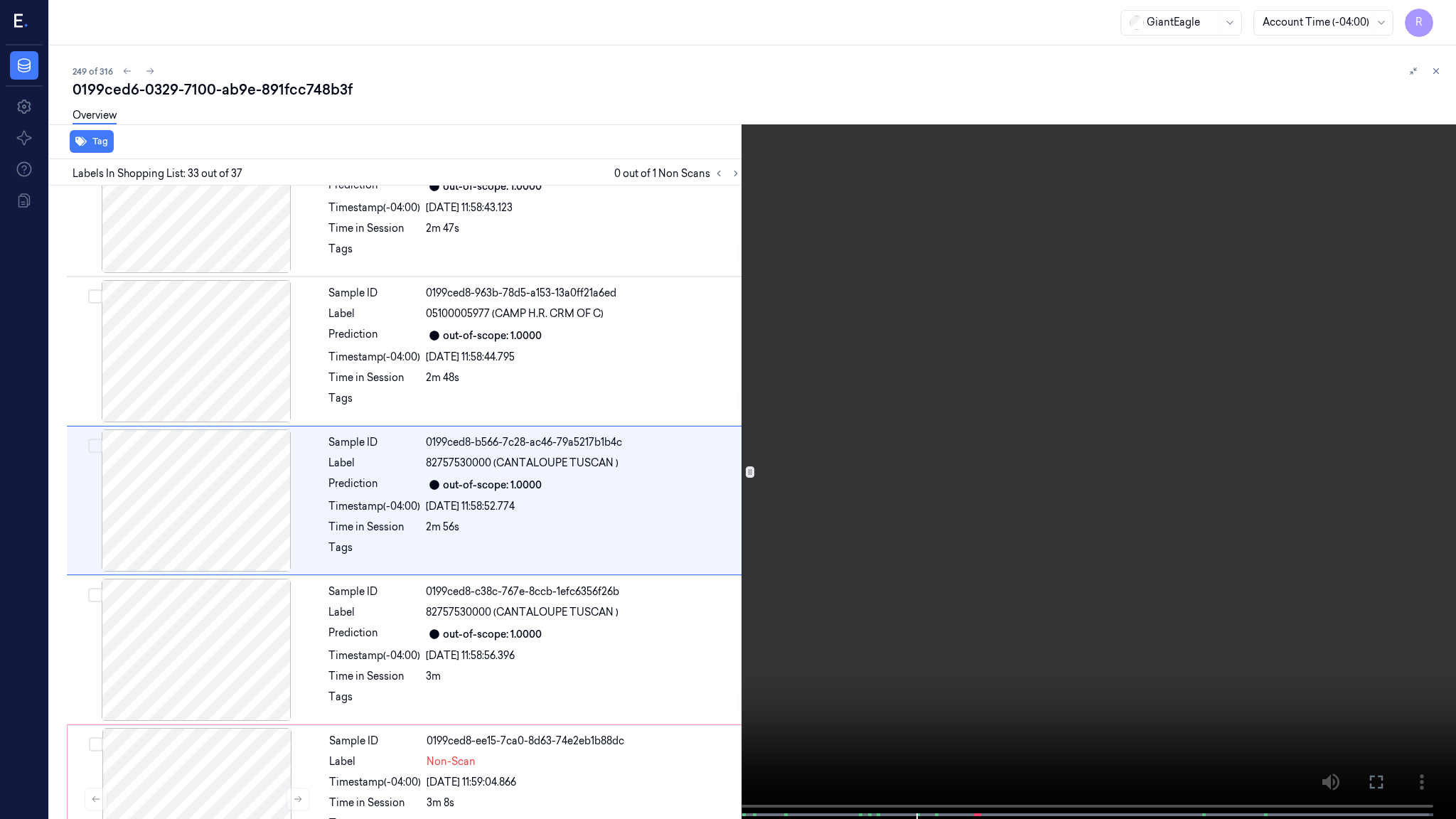
click at [999, 550] on video at bounding box center [728, 411] width 1456 height 823
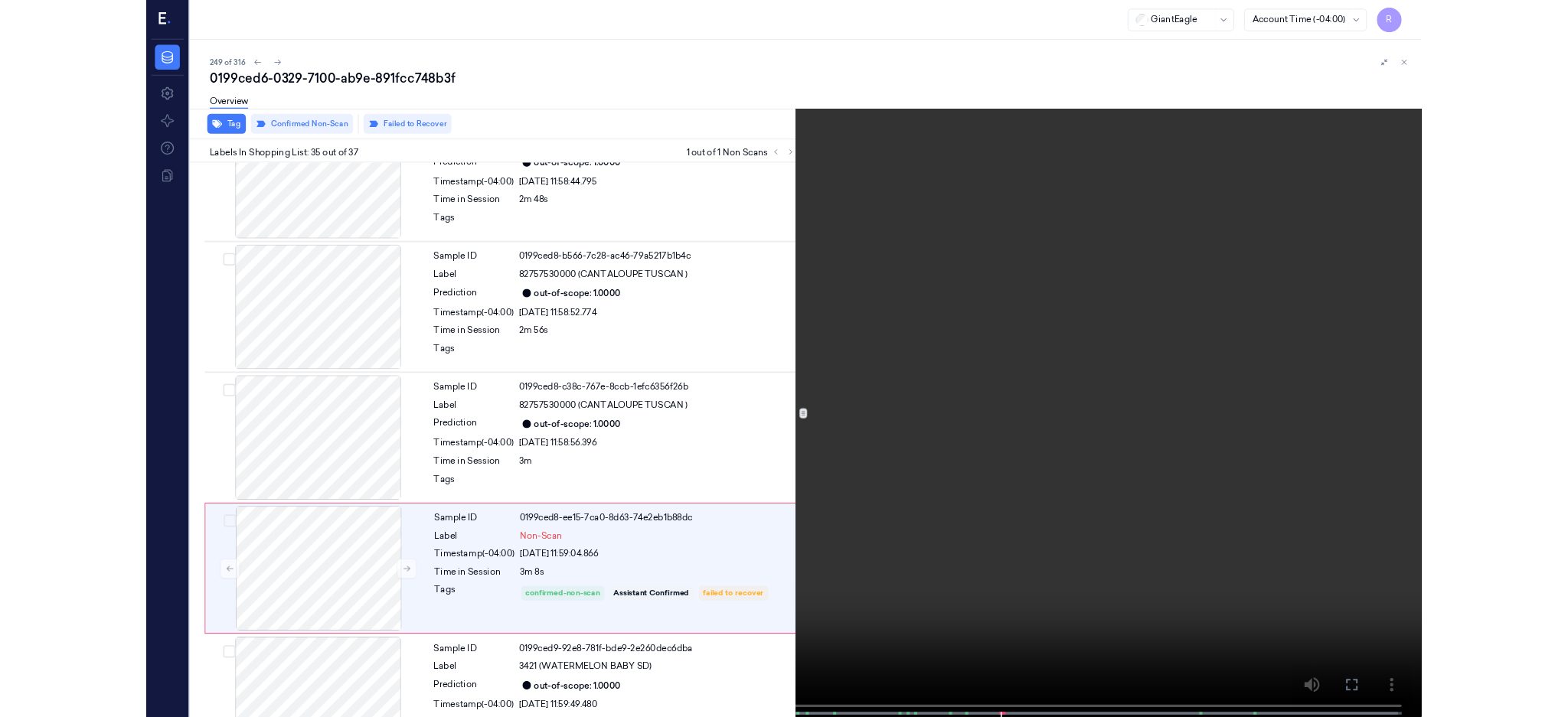
scroll to position [5206, 0]
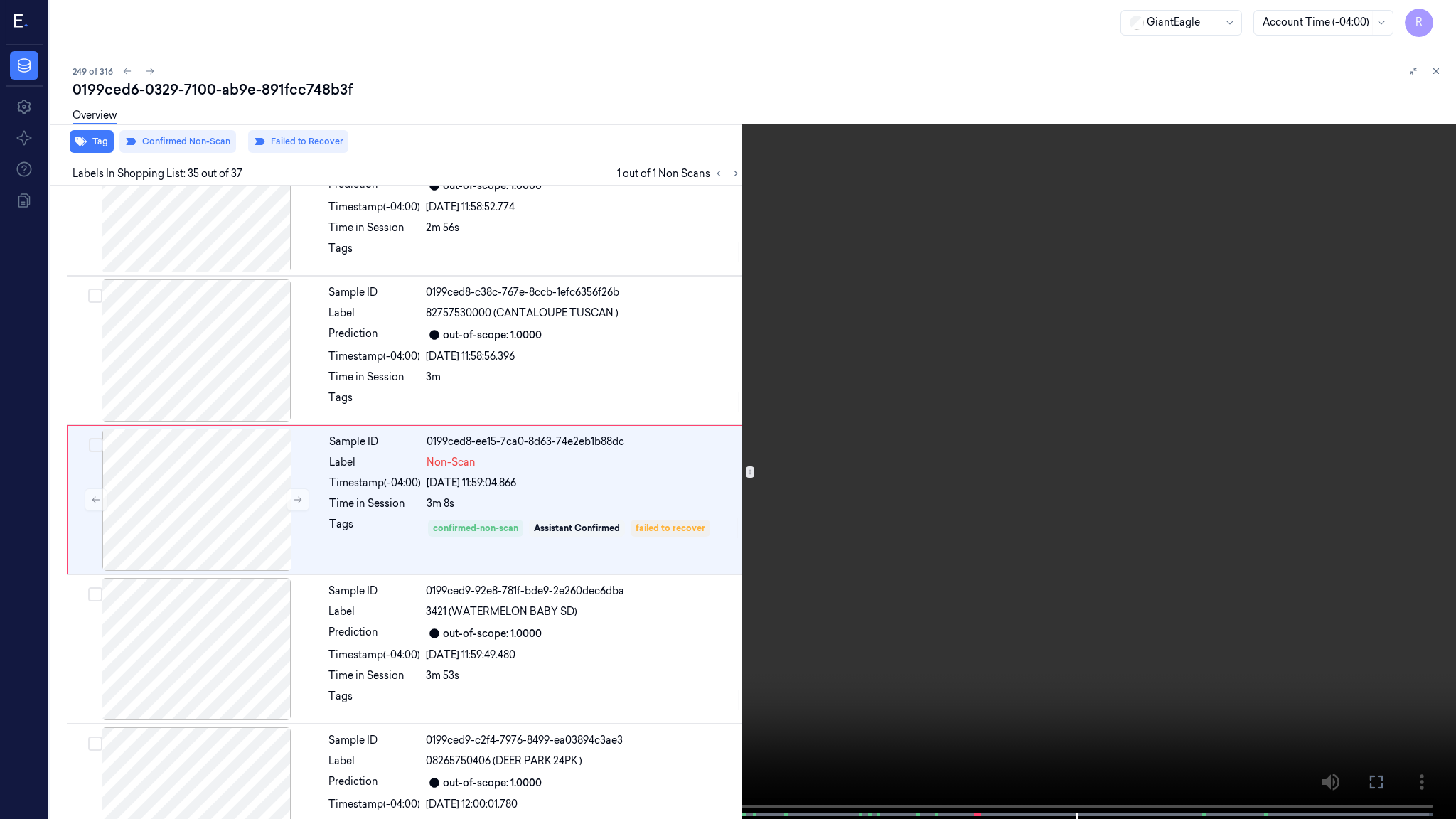
click at [1057, 526] on video at bounding box center [728, 411] width 1456 height 823
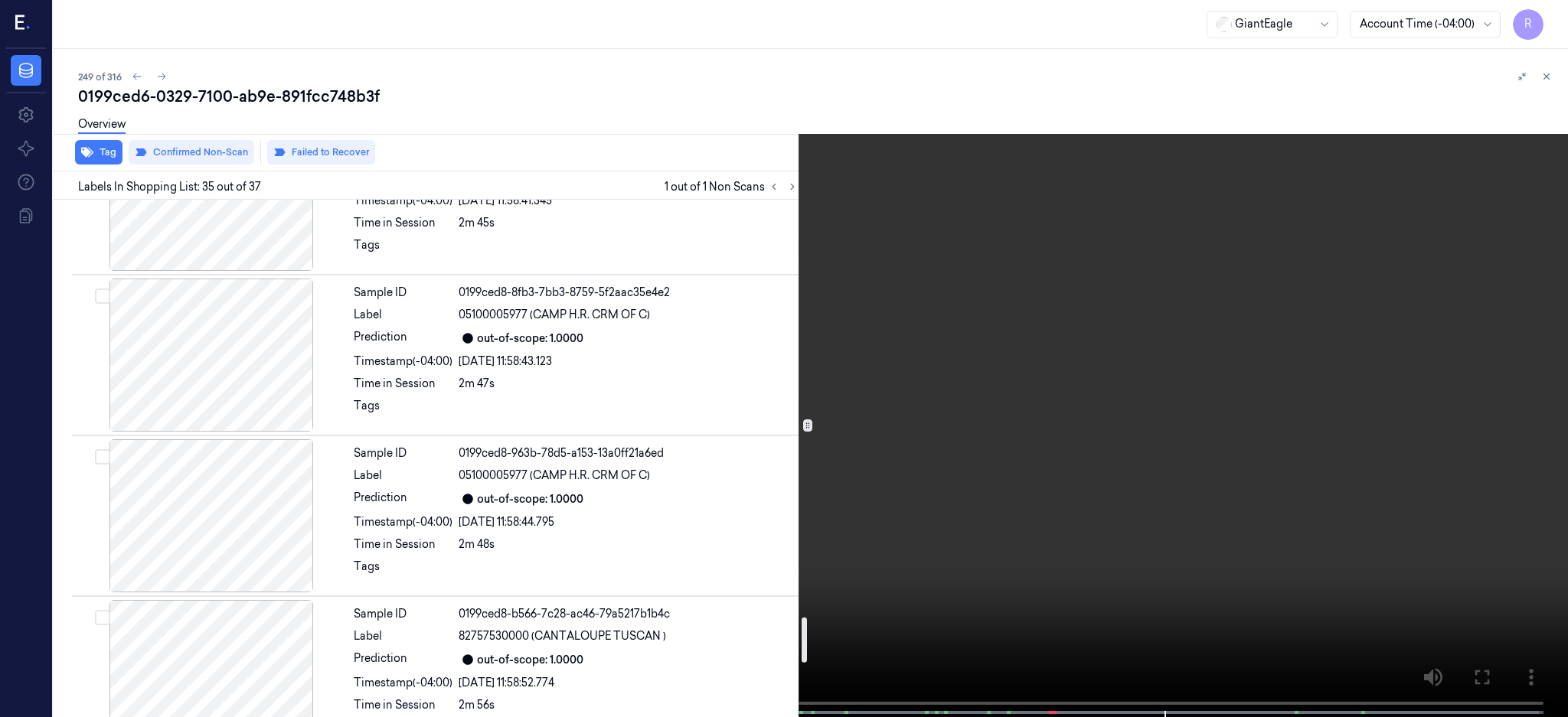
scroll to position [4721, 0]
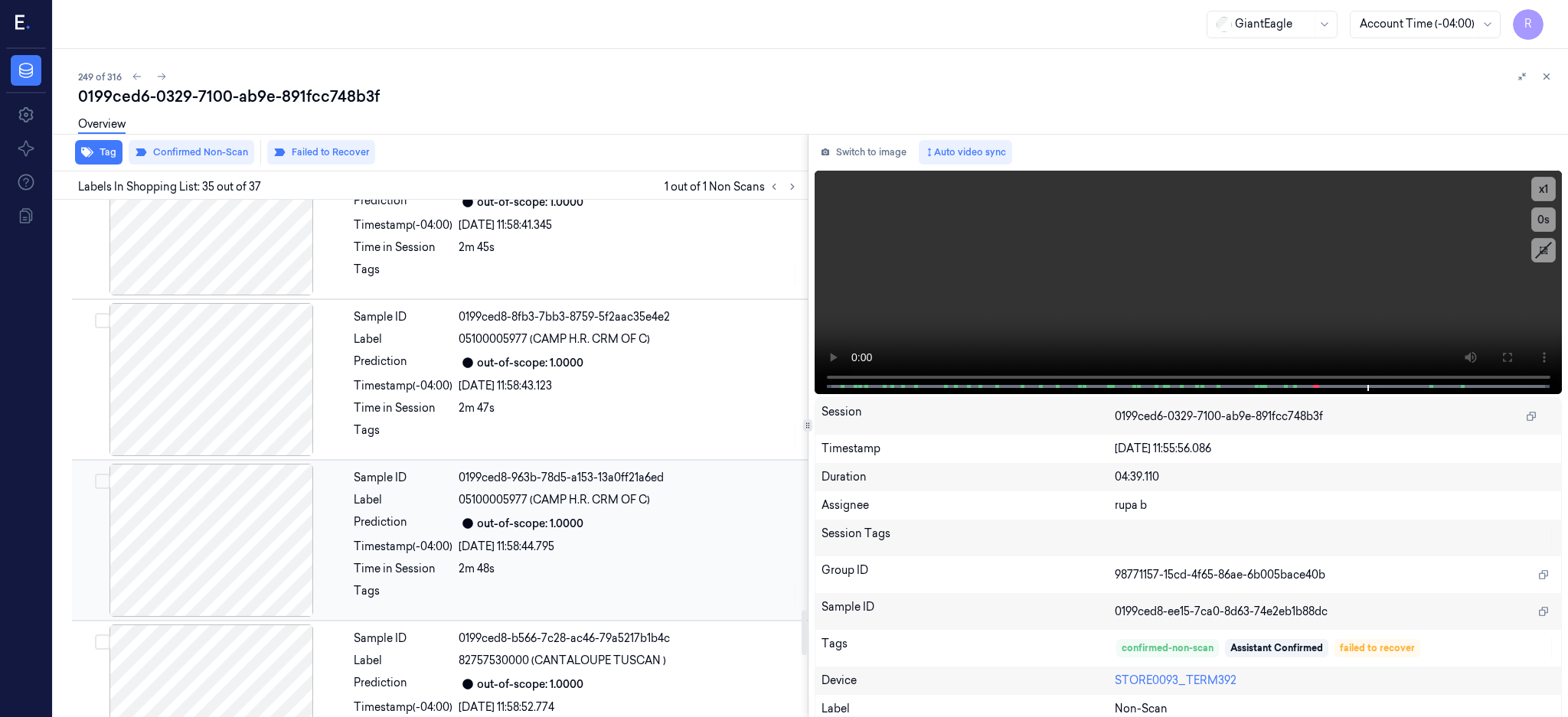
click at [191, 531] on div at bounding box center [211, 540] width 272 height 153
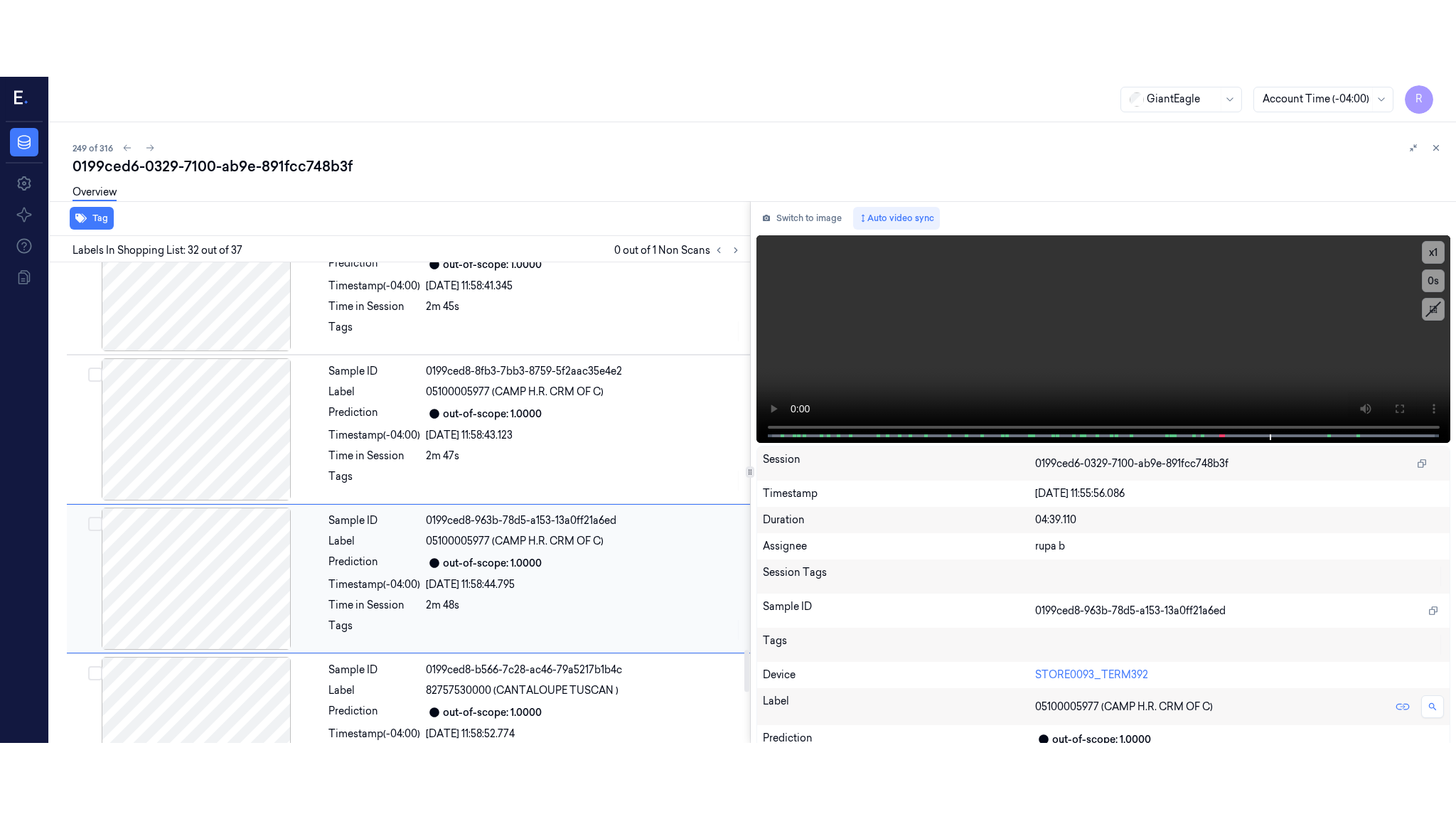
scroll to position [4466, 0]
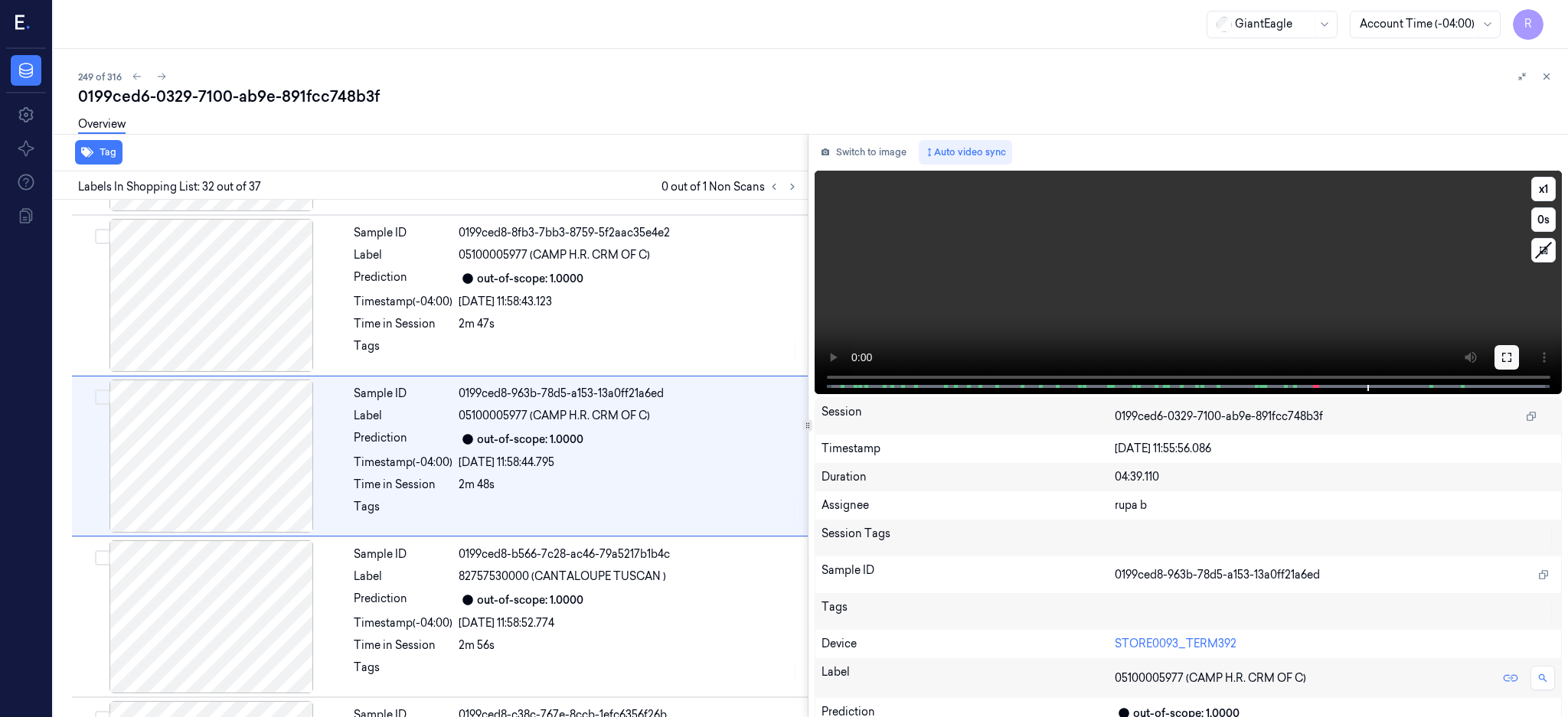
click at [1520, 364] on button at bounding box center [1508, 357] width 25 height 25
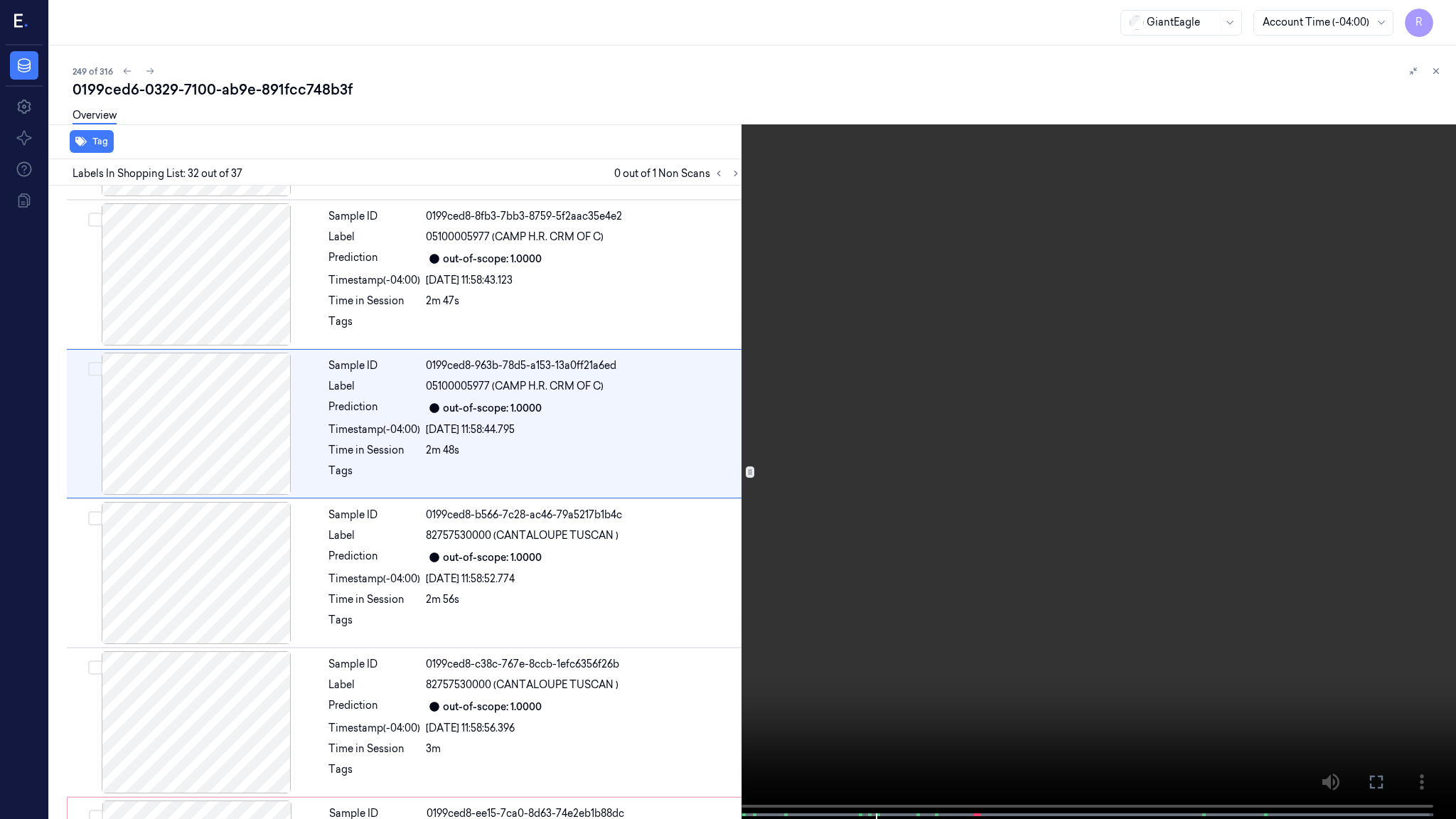
click at [905, 621] on video at bounding box center [728, 411] width 1456 height 823
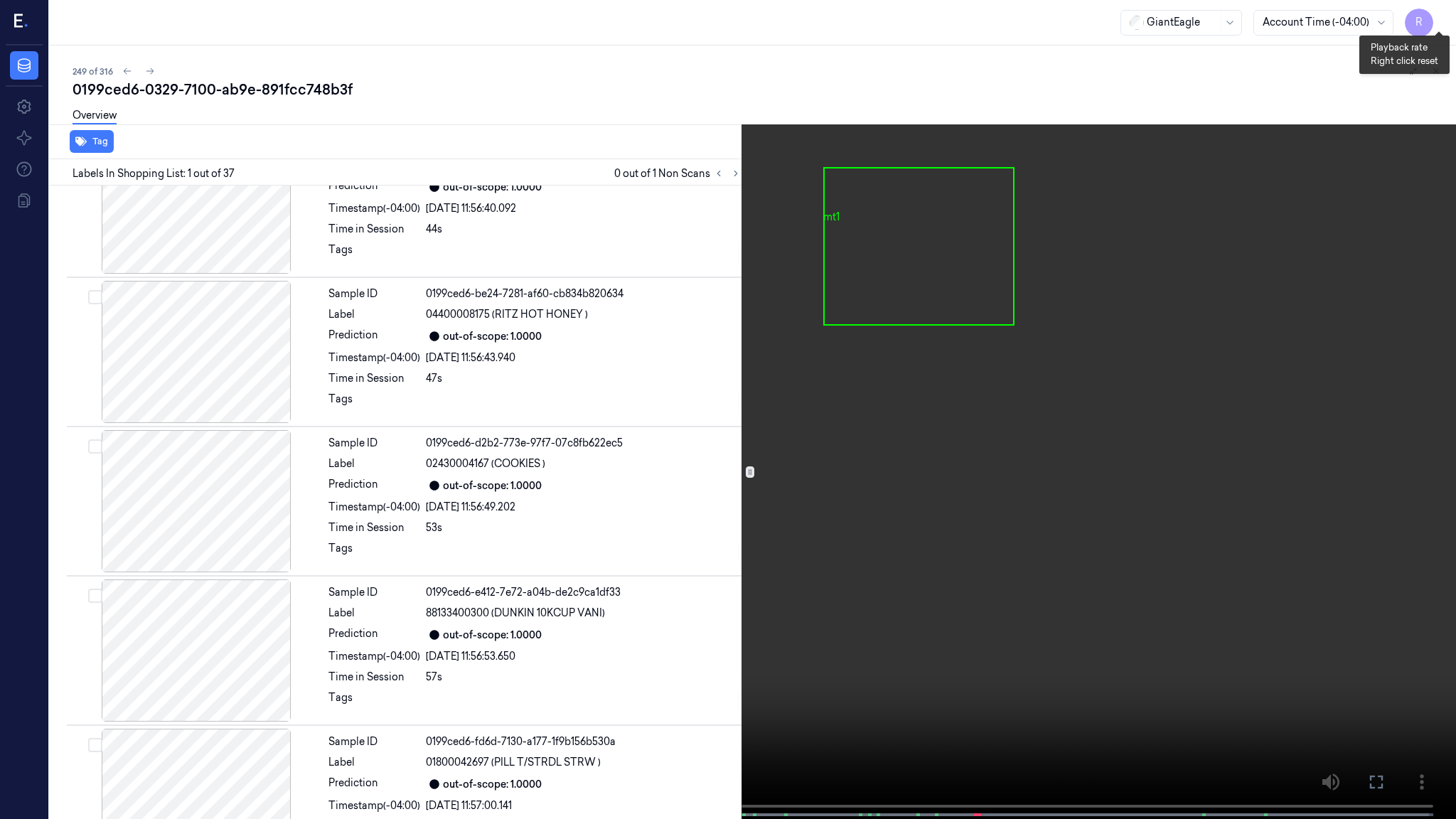
click at [1444, 20] on button "x 1" at bounding box center [1439, 17] width 23 height 23
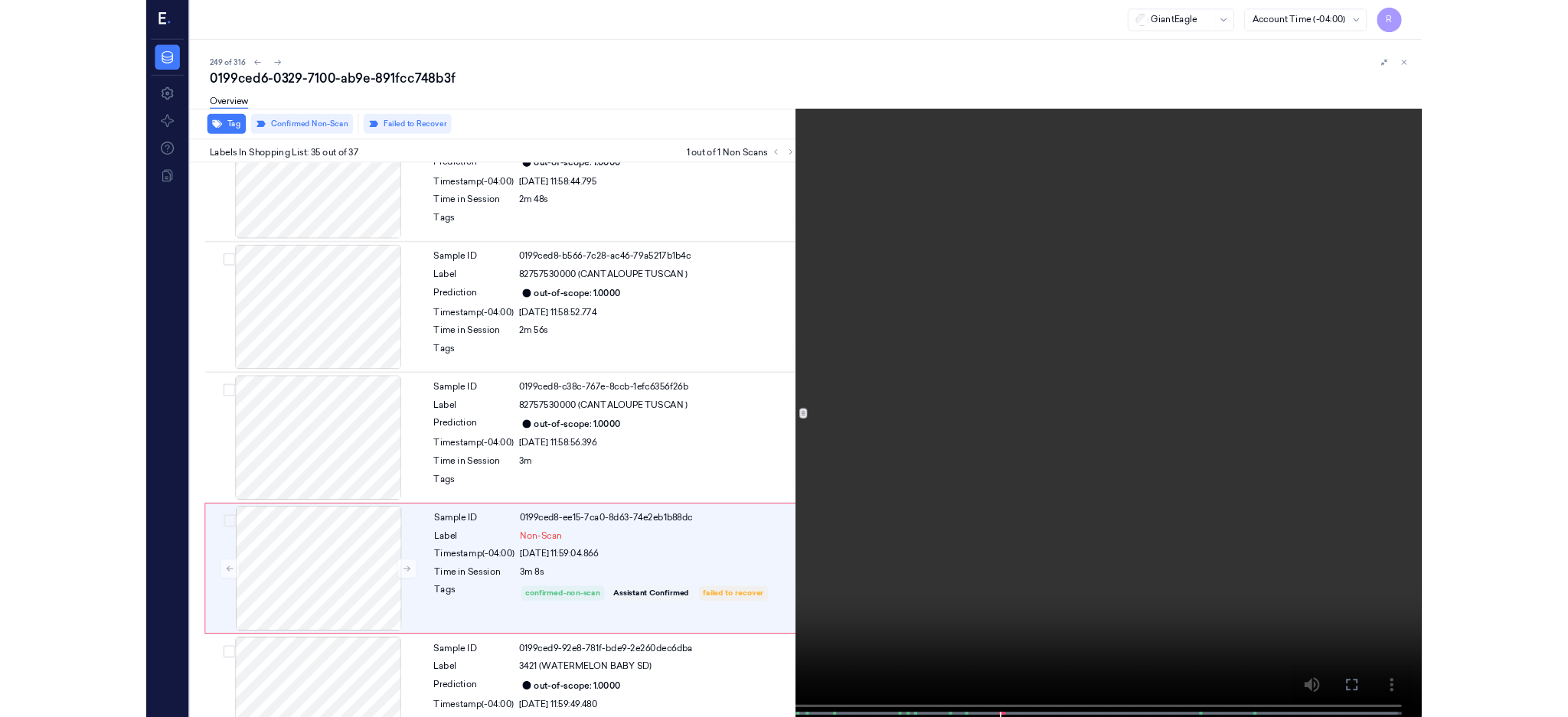
scroll to position [5206, 0]
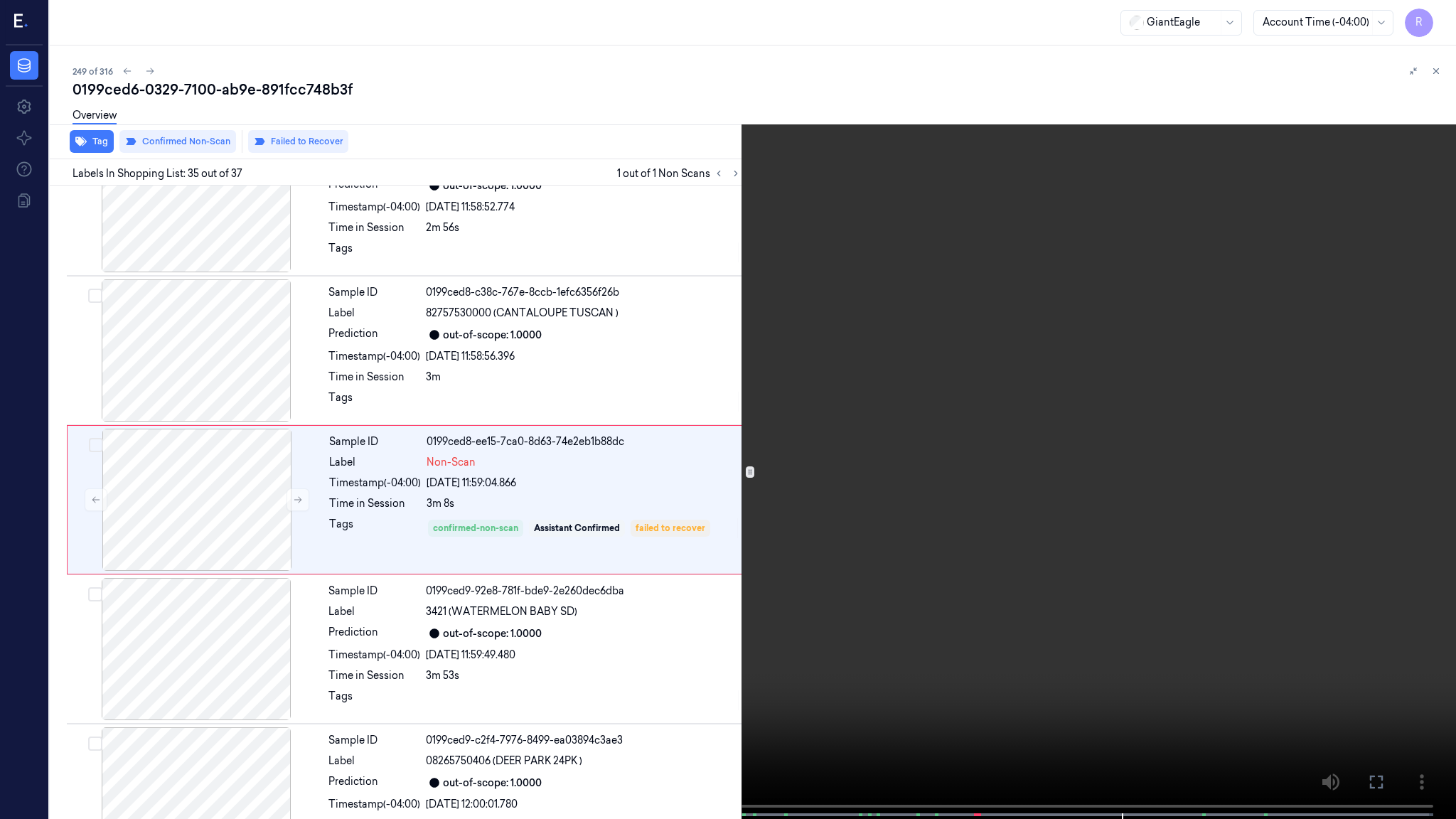
click at [796, 376] on video at bounding box center [728, 411] width 1456 height 823
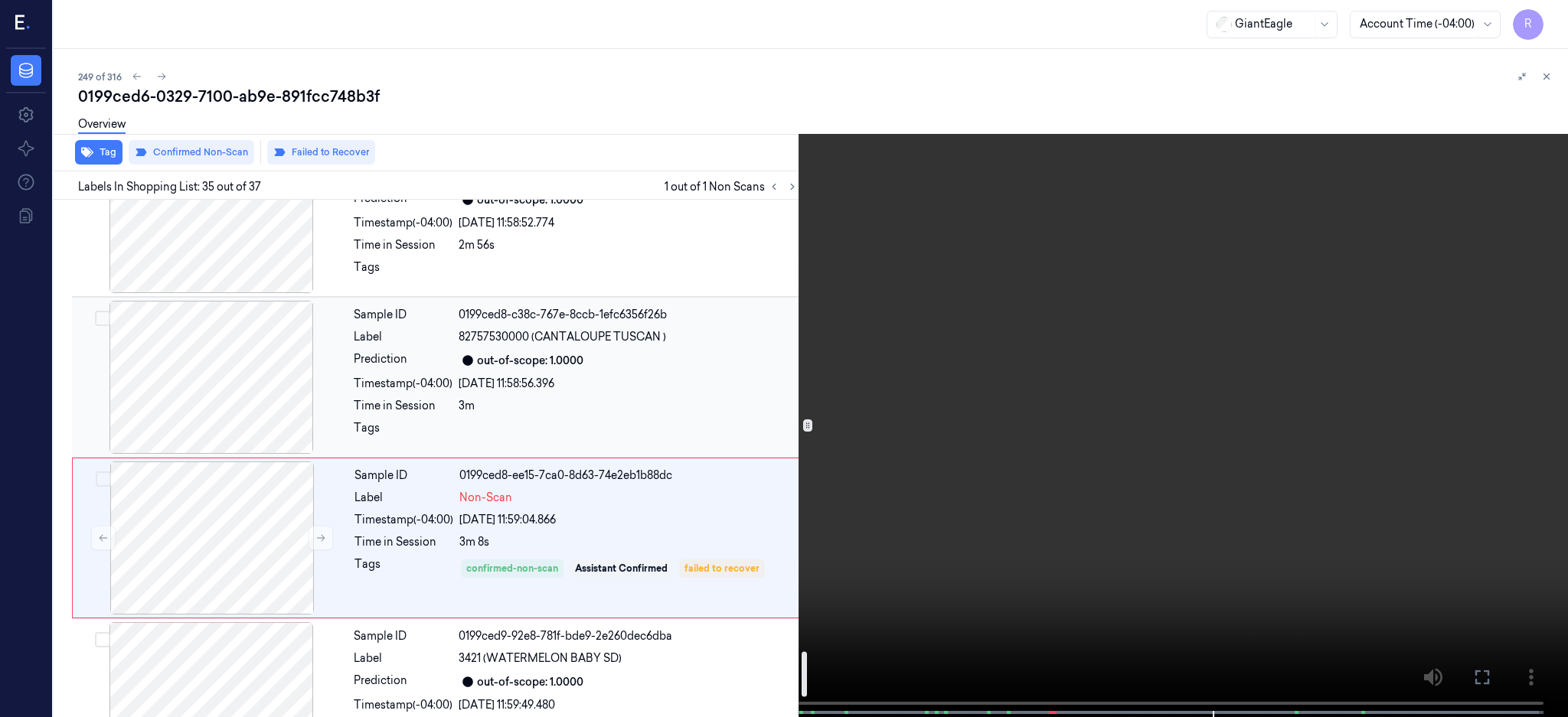
scroll to position [5002, 0]
